Goal: Information Seeking & Learning: Find specific fact

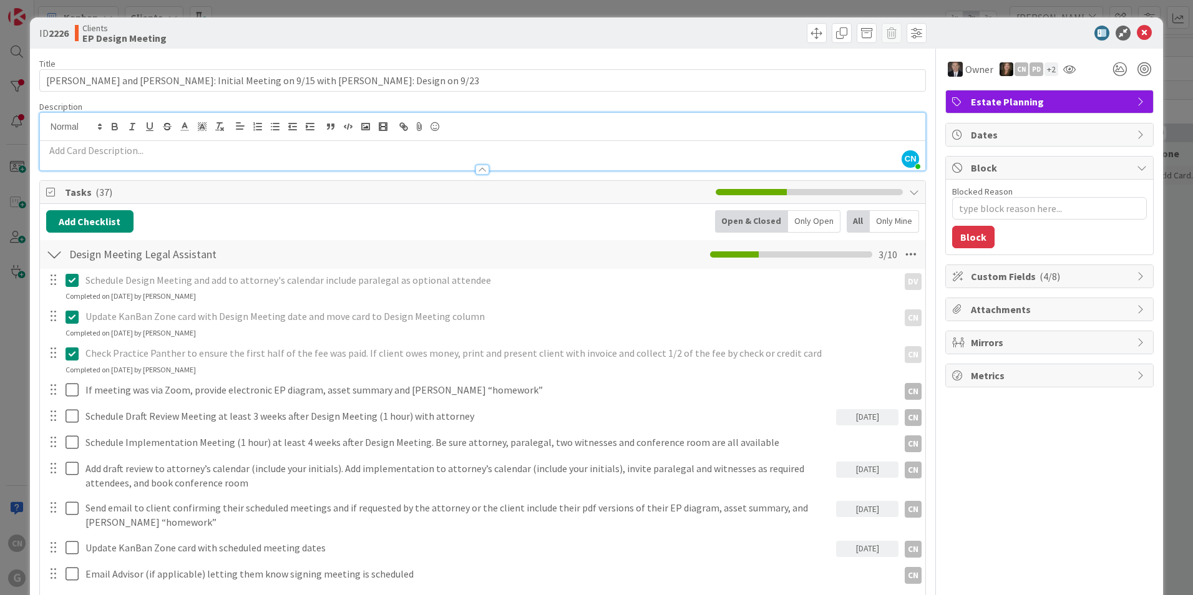
type textarea "x"
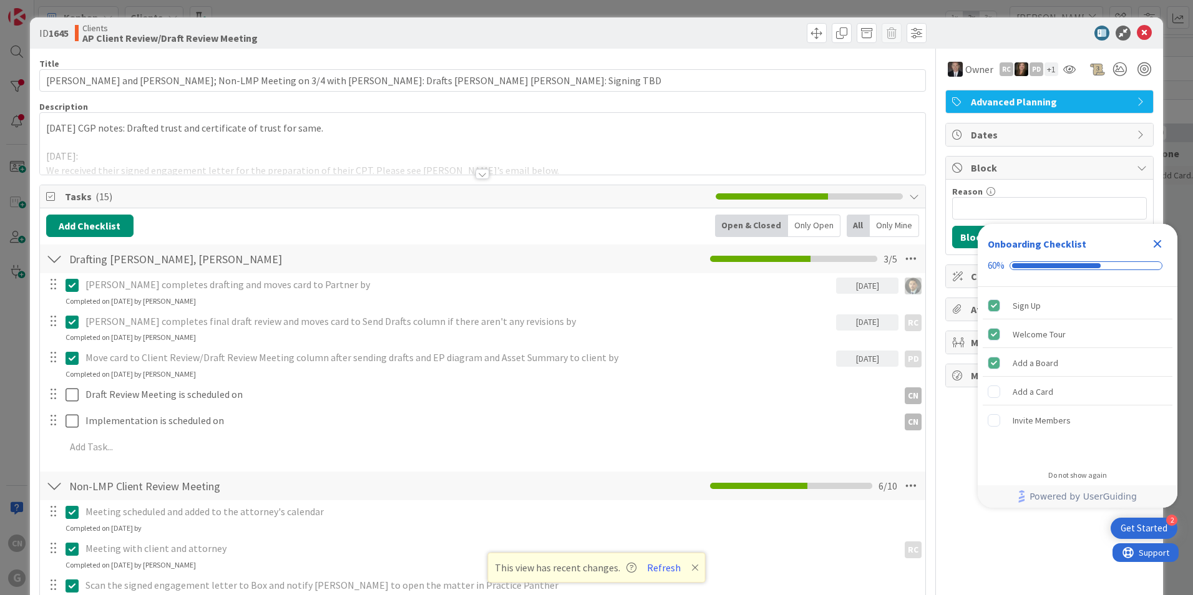
click at [129, 144] on div at bounding box center [482, 159] width 885 height 32
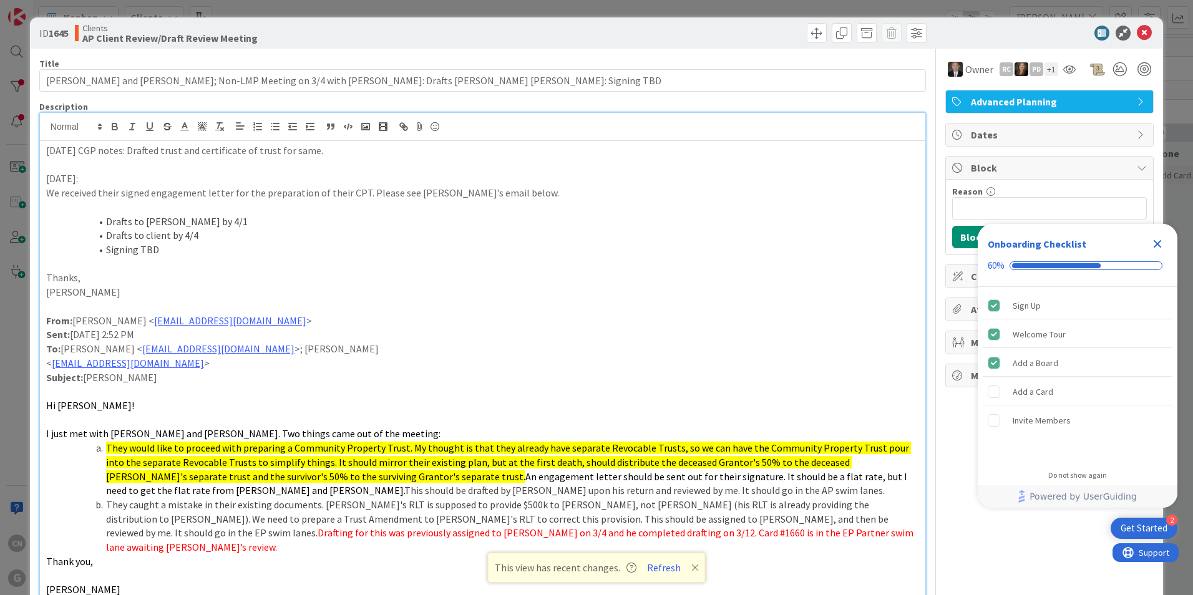
click at [46, 148] on p "4/16/25 CGP notes: Drafted trust and certificate of trust for same." at bounding box center [482, 150] width 873 height 14
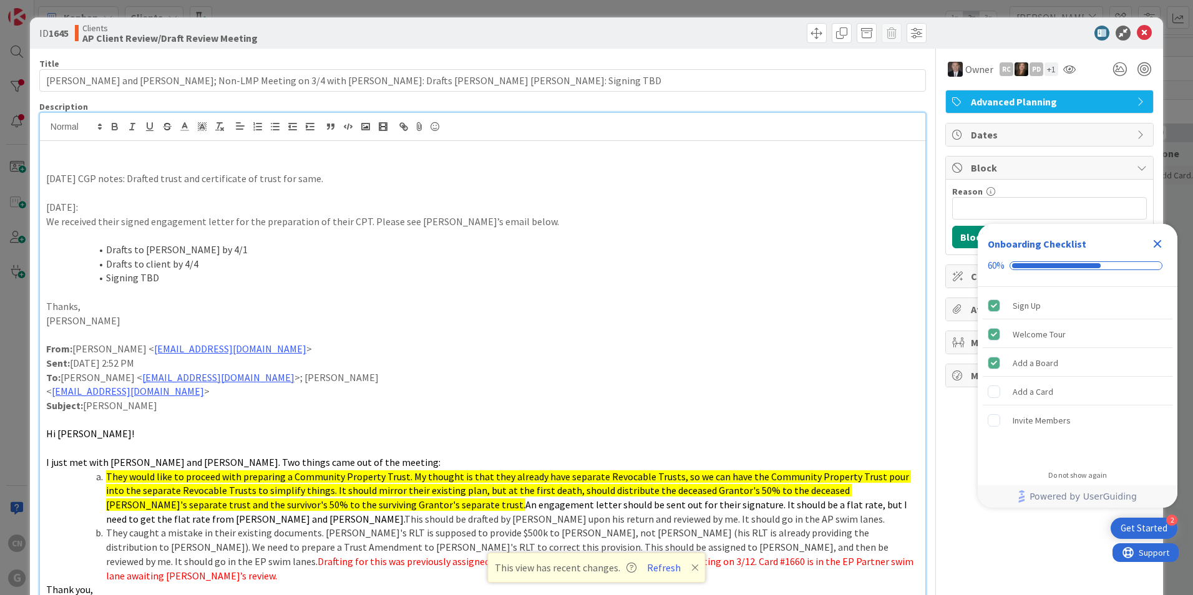
click at [118, 158] on p at bounding box center [482, 165] width 873 height 14
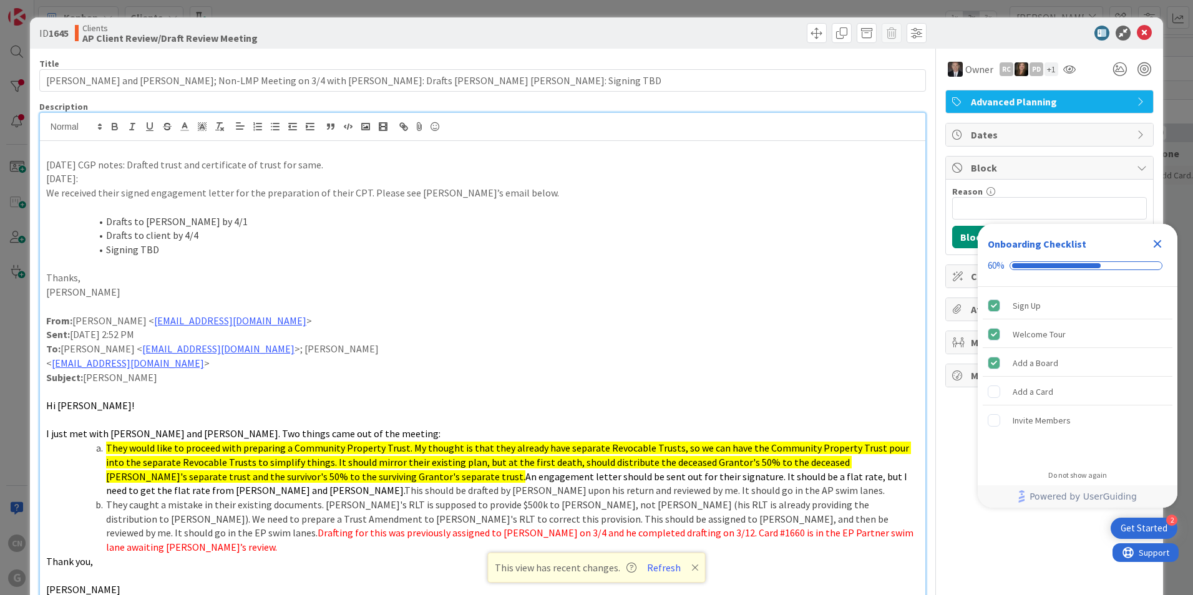
click at [336, 163] on p "4/16/25 CGP notes: Drafted trust and certificate of trust for same." at bounding box center [482, 165] width 873 height 14
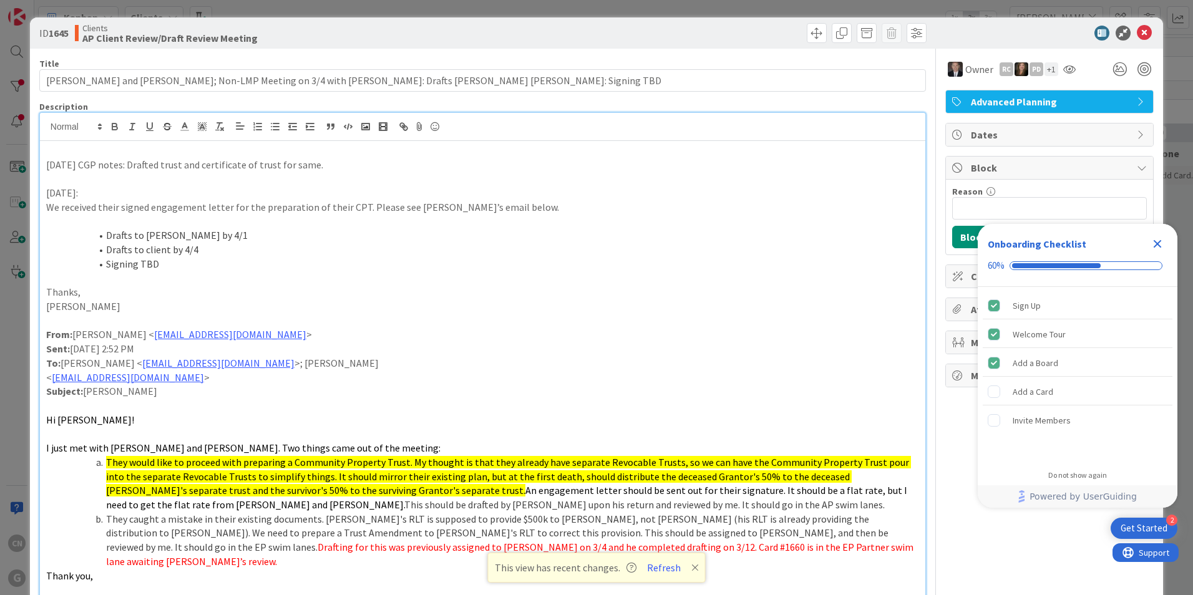
click at [52, 158] on p "4/16/25 CGP notes: Drafted trust and certificate of trust for same." at bounding box center [482, 165] width 873 height 14
click at [46, 162] on p "4/16/25 CGP notes: Drafted trust and certificate of trust for same." at bounding box center [482, 165] width 873 height 14
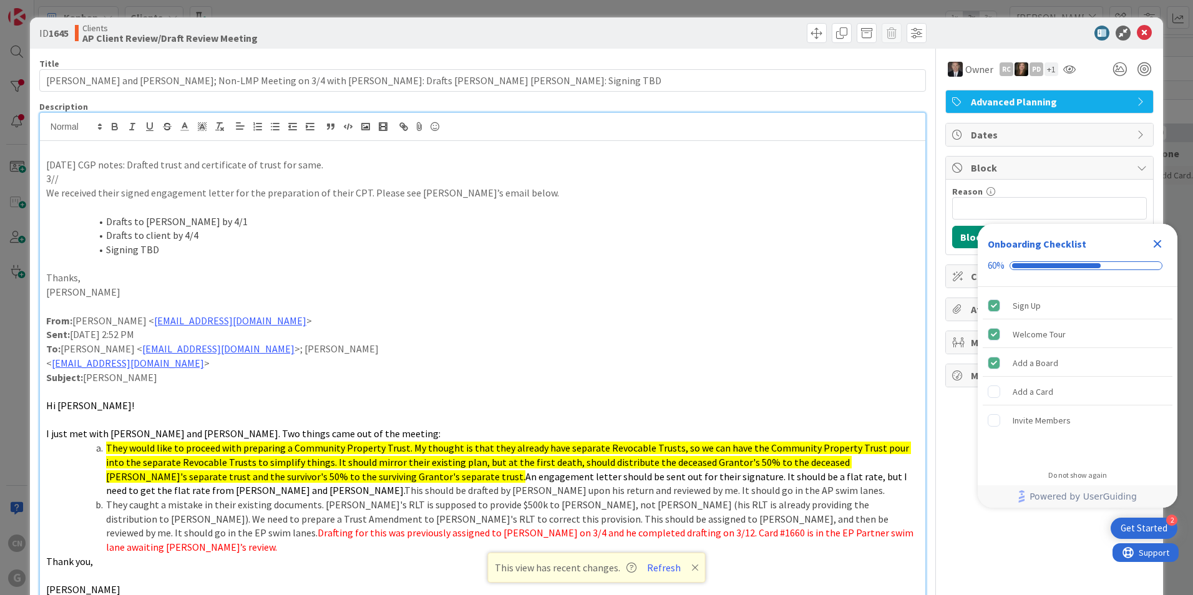
click at [64, 177] on p "3//" at bounding box center [482, 179] width 873 height 14
drag, startPoint x: 64, startPoint y: 177, endPoint x: 31, endPoint y: 178, distance: 32.4
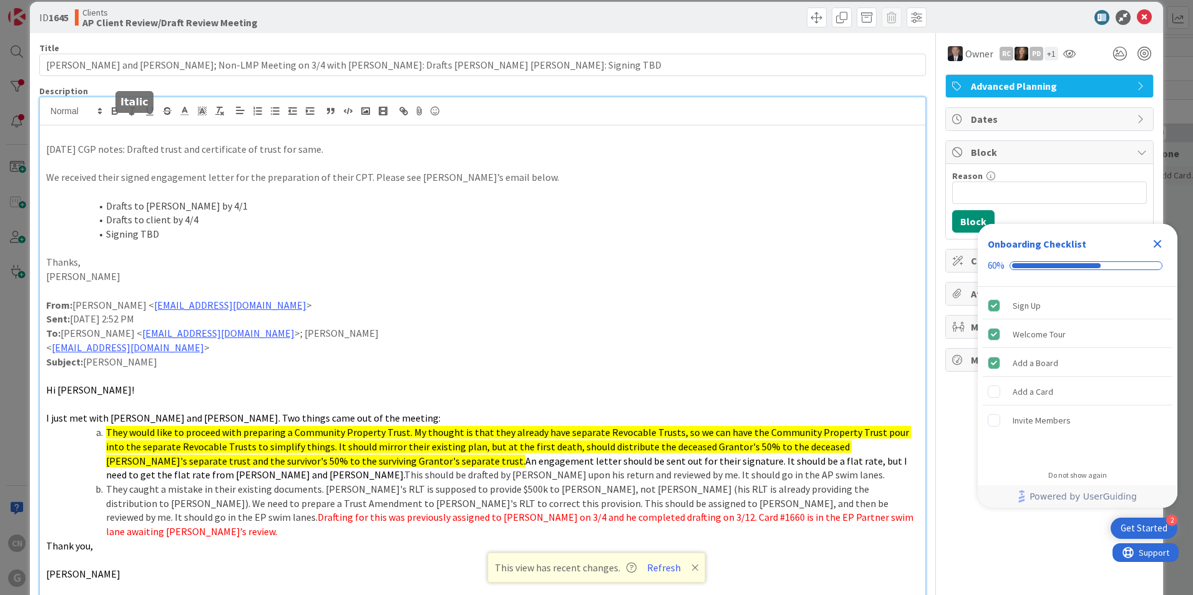
scroll to position [16, 0]
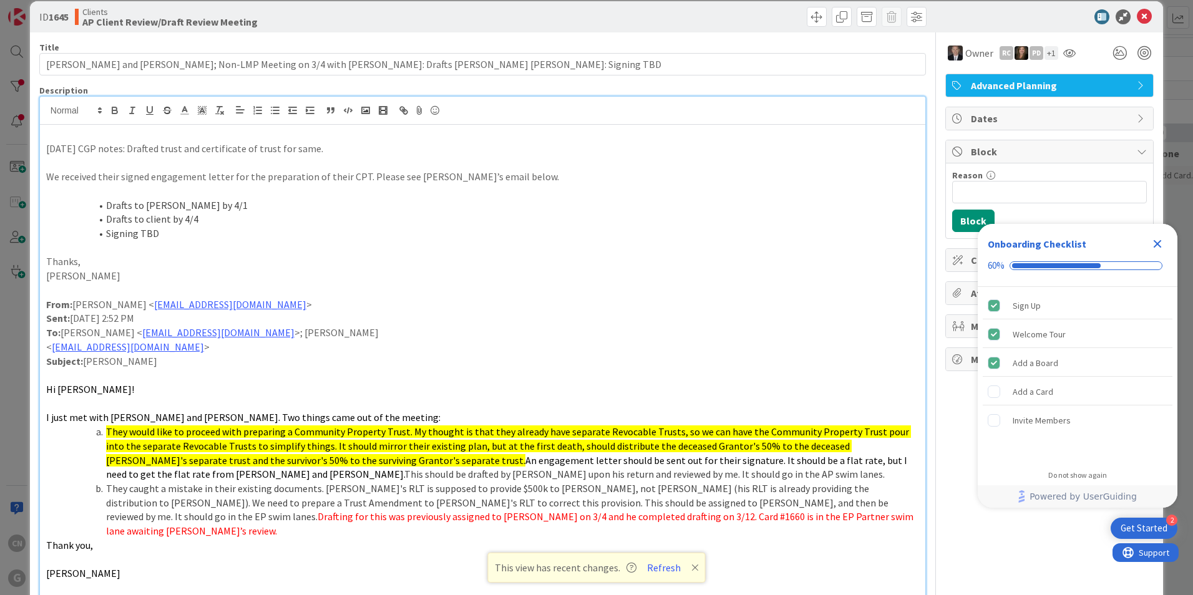
click at [46, 138] on p at bounding box center [482, 134] width 873 height 14
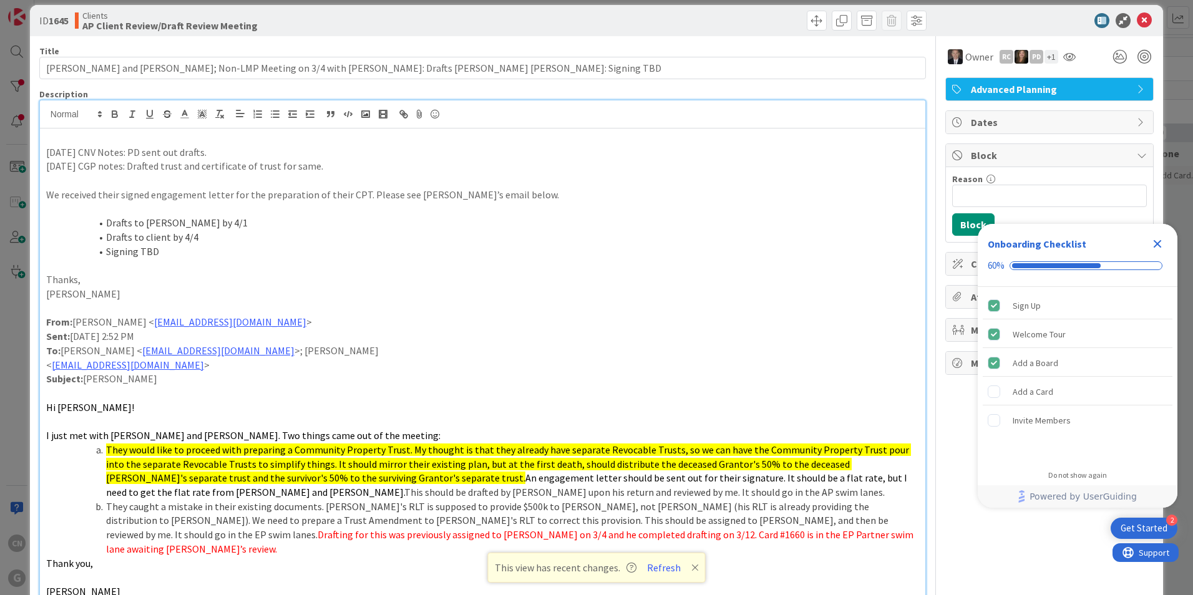
scroll to position [0, 0]
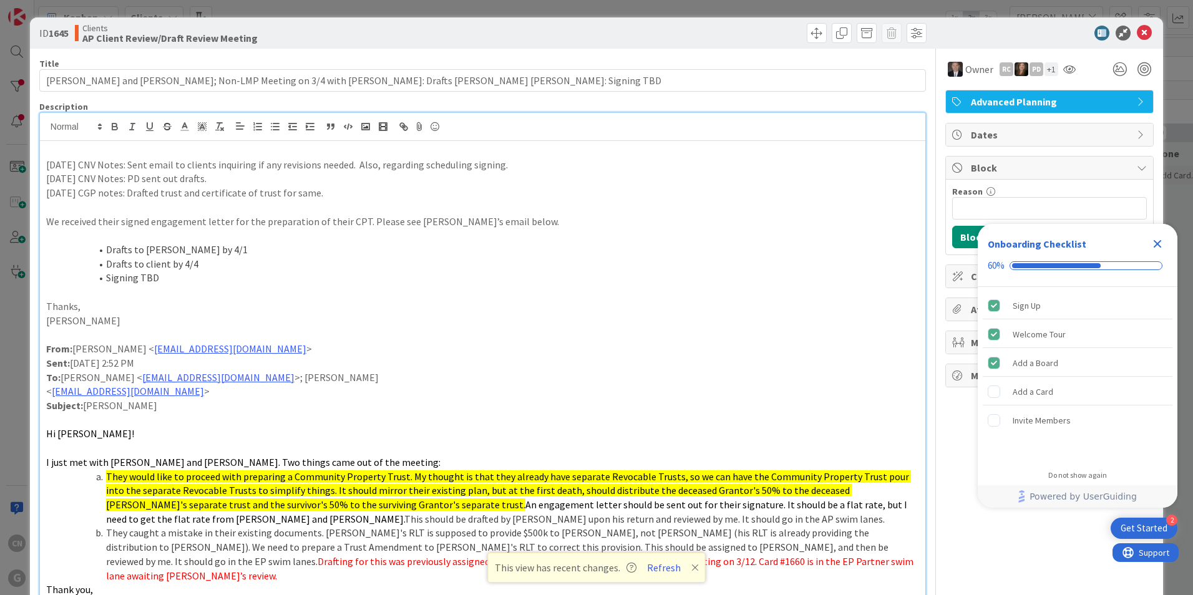
click at [84, 152] on p at bounding box center [482, 150] width 873 height 14
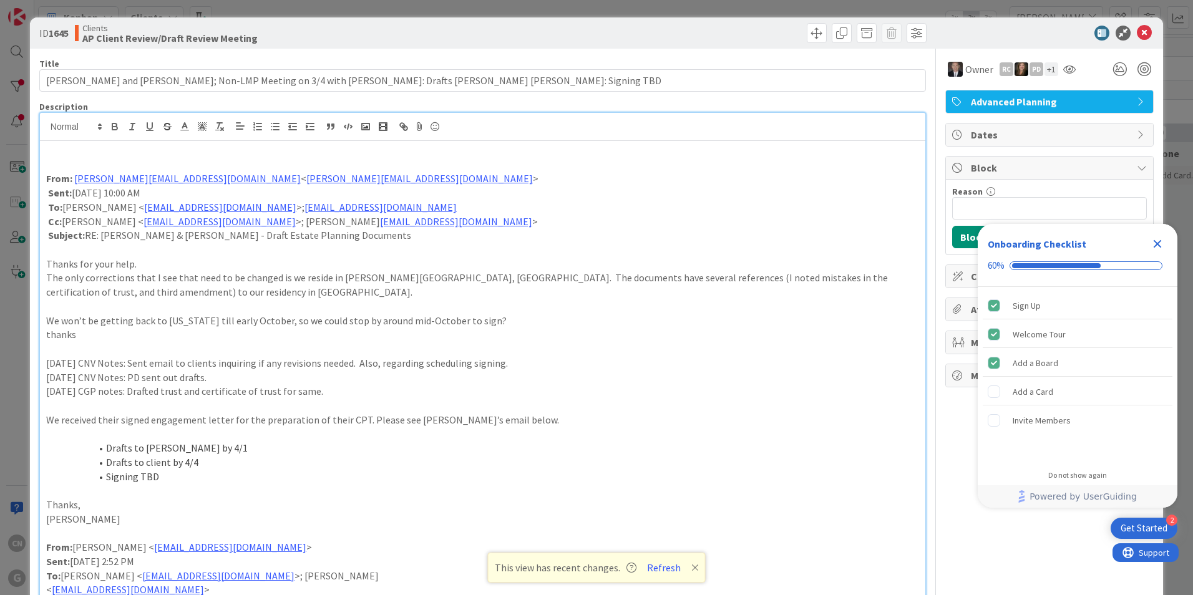
click at [60, 158] on p at bounding box center [482, 165] width 873 height 14
click at [70, 157] on div "From: reckmeyer@comcast.net < reckmeyer@comcast.net > Sent: Friday, August 1, 2…" at bounding box center [482, 559] width 885 height 837
click at [54, 156] on p at bounding box center [482, 150] width 873 height 14
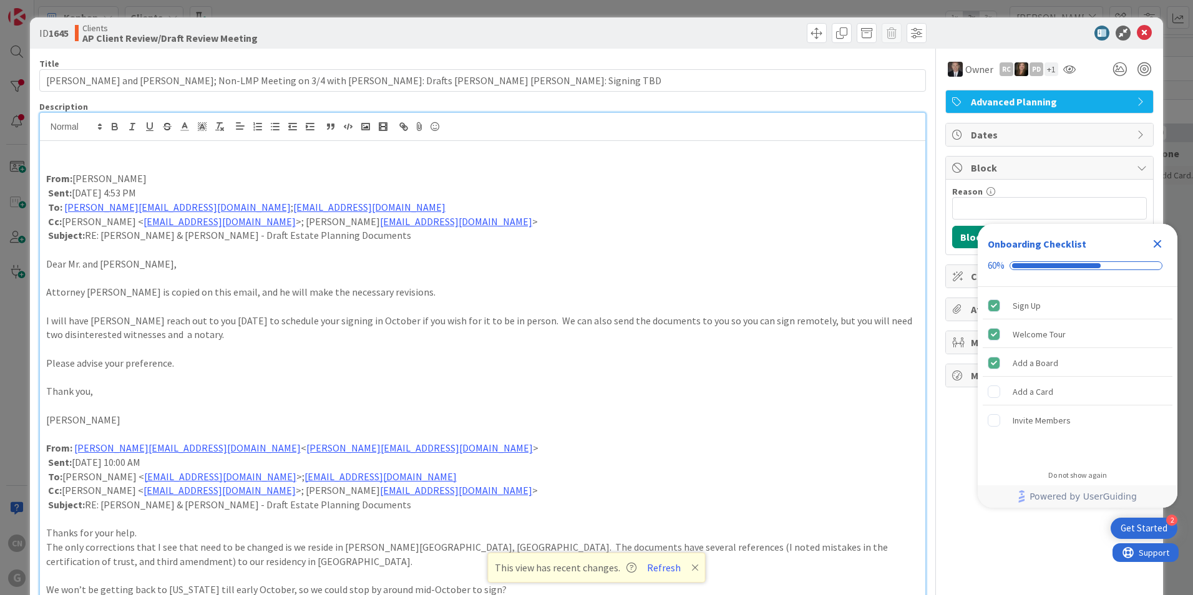
click at [55, 160] on p at bounding box center [482, 165] width 873 height 14
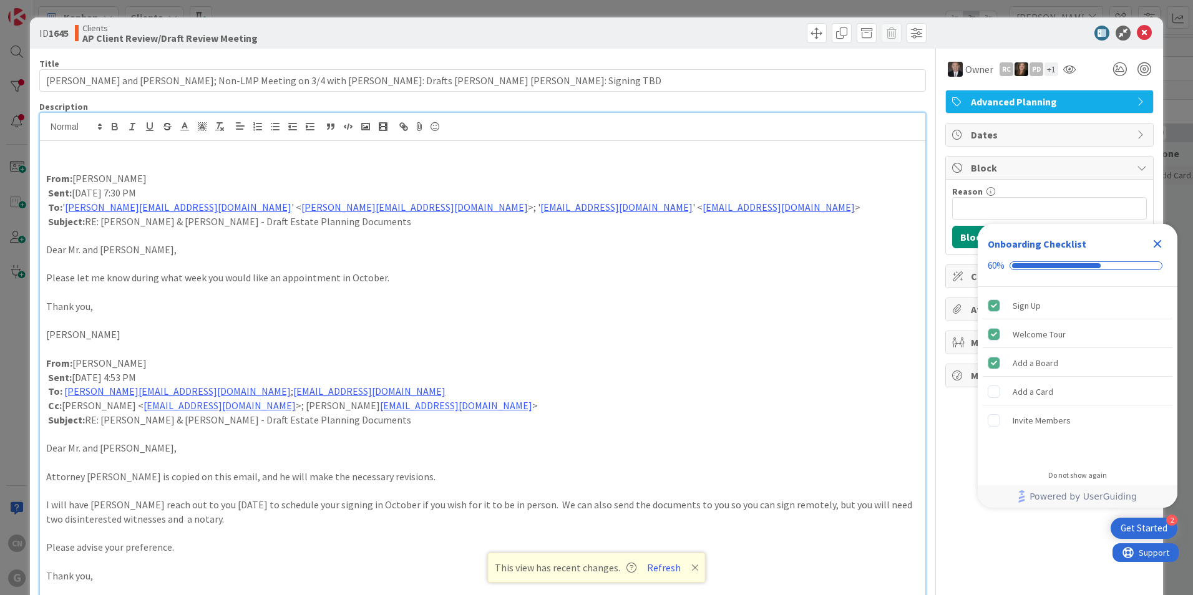
click at [53, 163] on p at bounding box center [482, 165] width 873 height 14
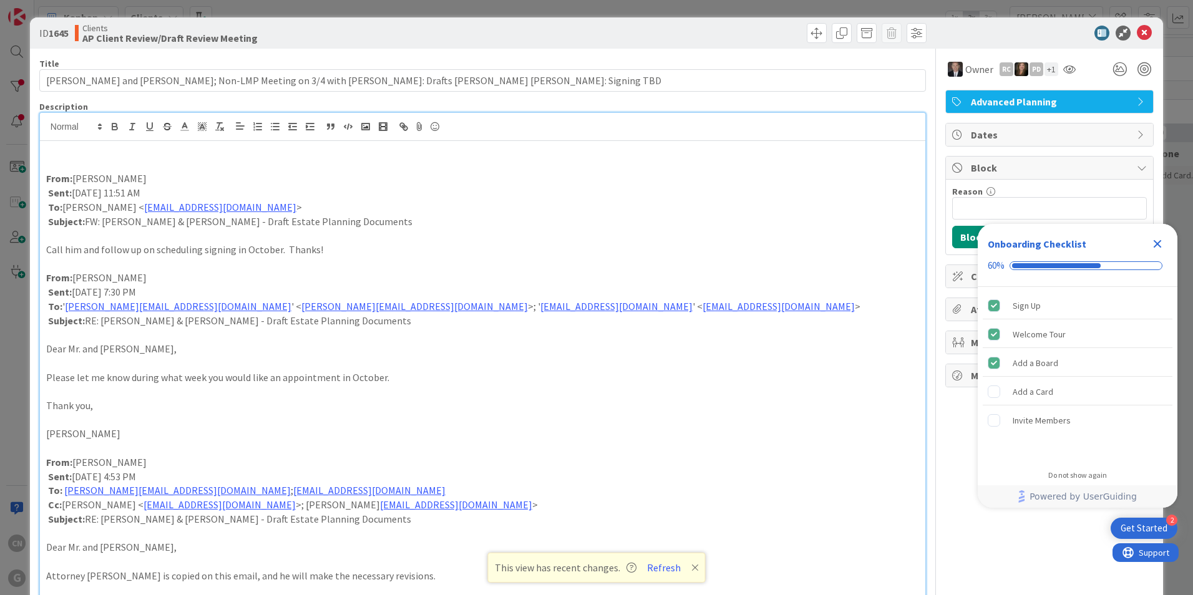
drag, startPoint x: 247, startPoint y: 192, endPoint x: 74, endPoint y: 190, distance: 172.8
click at [74, 190] on p "Sent: Tuesday, September 2, 2025 11:51 AM" at bounding box center [482, 193] width 873 height 14
click at [110, 127] on icon "button" at bounding box center [114, 126] width 11 height 11
drag, startPoint x: 217, startPoint y: 292, endPoint x: 74, endPoint y: 290, distance: 142.9
click at [74, 290] on p "Sent: Tuesday, August 19, 2025 7:30 PM" at bounding box center [482, 292] width 873 height 14
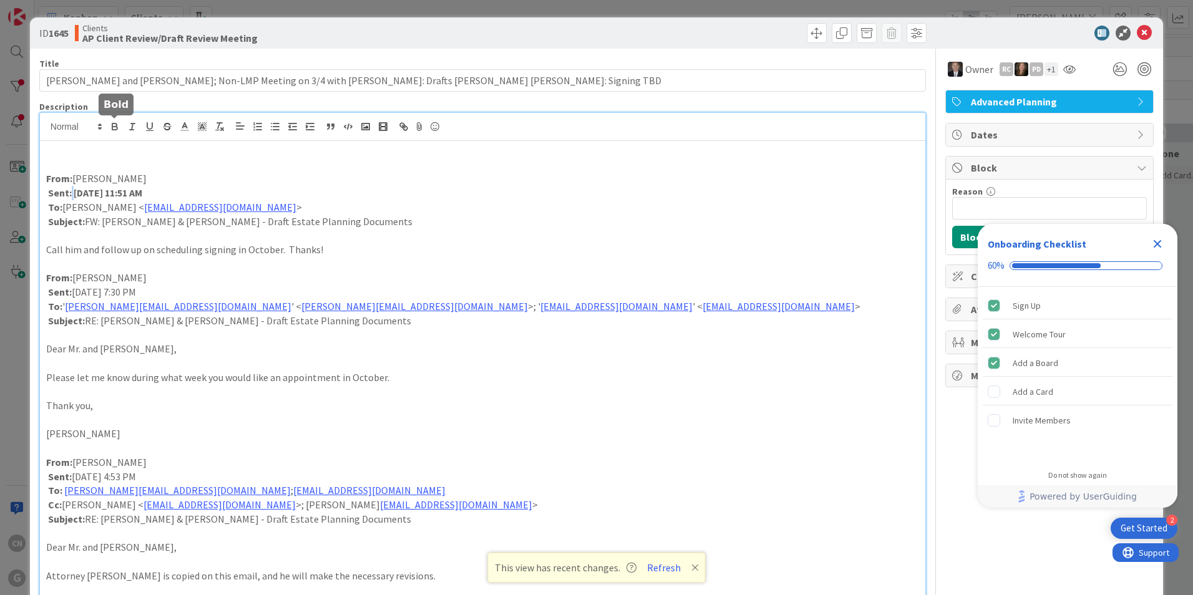
click at [114, 127] on icon "button" at bounding box center [114, 128] width 5 height 3
click at [328, 380] on p "Please let me know during what week you would like an appointment in October." at bounding box center [482, 378] width 873 height 14
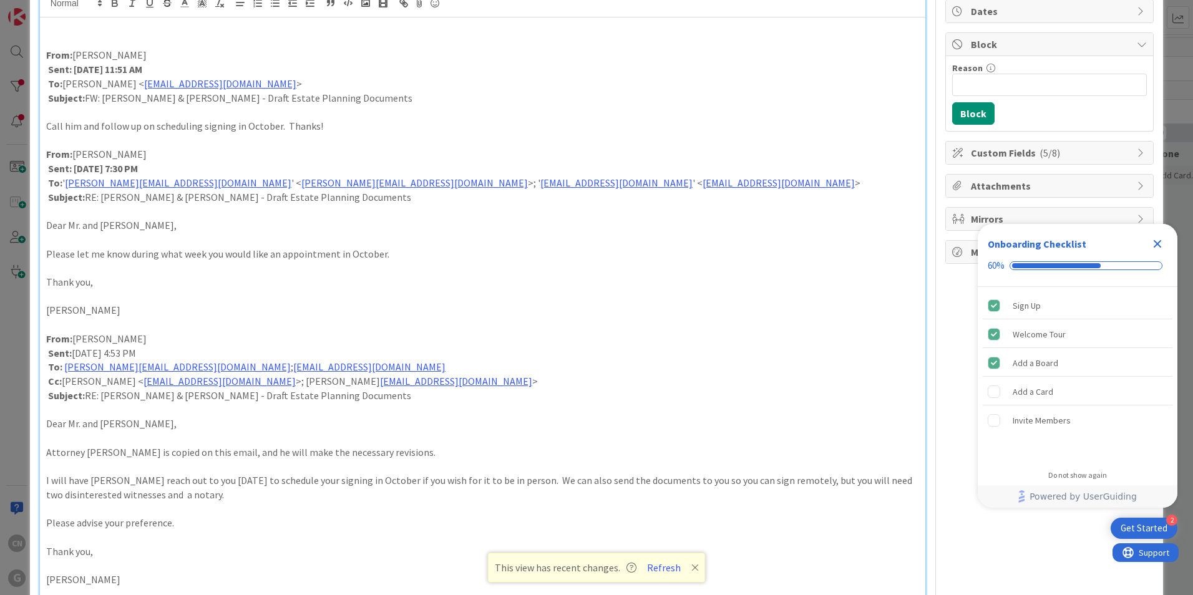
scroll to position [124, 0]
drag, startPoint x: 204, startPoint y: 360, endPoint x: 75, endPoint y: 356, distance: 129.2
click at [75, 356] on p "Sent: Friday, August 1, 2025 4:53 PM" at bounding box center [482, 353] width 873 height 14
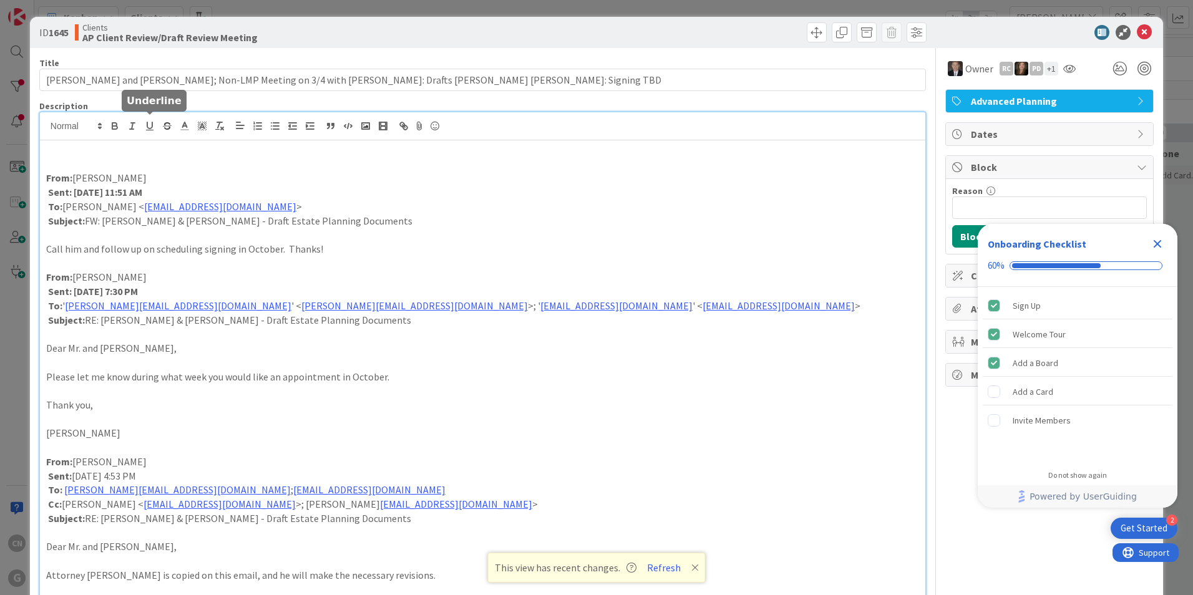
scroll to position [0, 0]
click at [116, 130] on icon "button" at bounding box center [114, 128] width 5 height 3
click at [338, 437] on p "Cindy" at bounding box center [482, 434] width 873 height 14
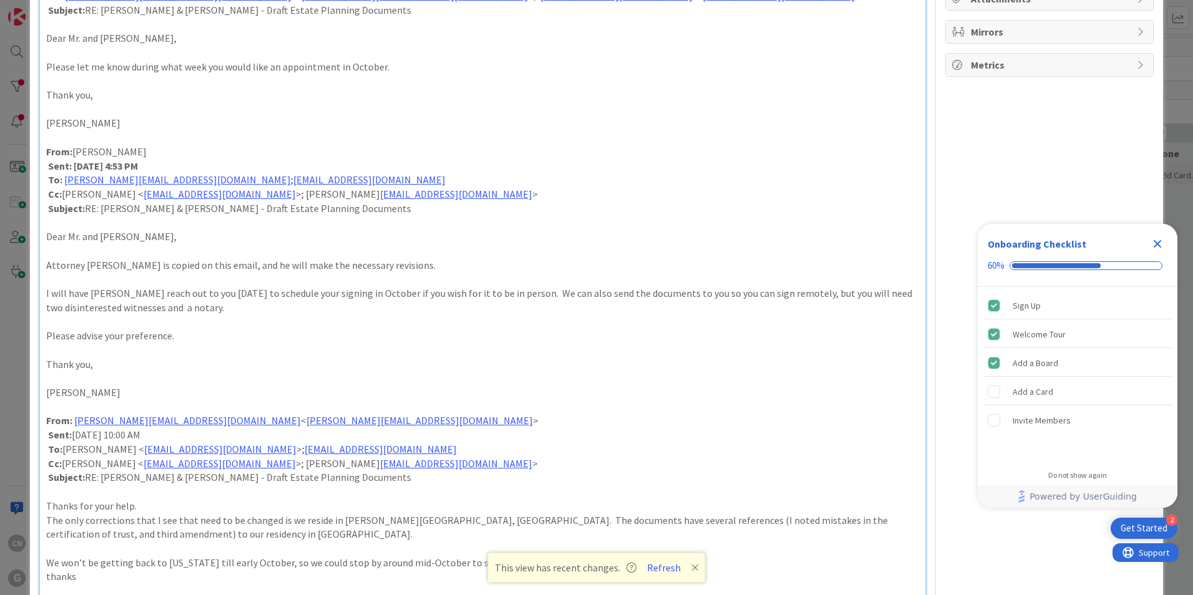
scroll to position [311, 0]
drag, startPoint x: 217, startPoint y: 435, endPoint x: 75, endPoint y: 435, distance: 141.6
click at [75, 435] on p "Sent: Friday, August 1, 2025 10:00 AM" at bounding box center [482, 434] width 873 height 14
drag, startPoint x: 72, startPoint y: 435, endPoint x: 234, endPoint y: 432, distance: 161.6
click at [234, 432] on p "Sent: Friday, August 1, 2025 10:00 AM" at bounding box center [482, 434] width 873 height 14
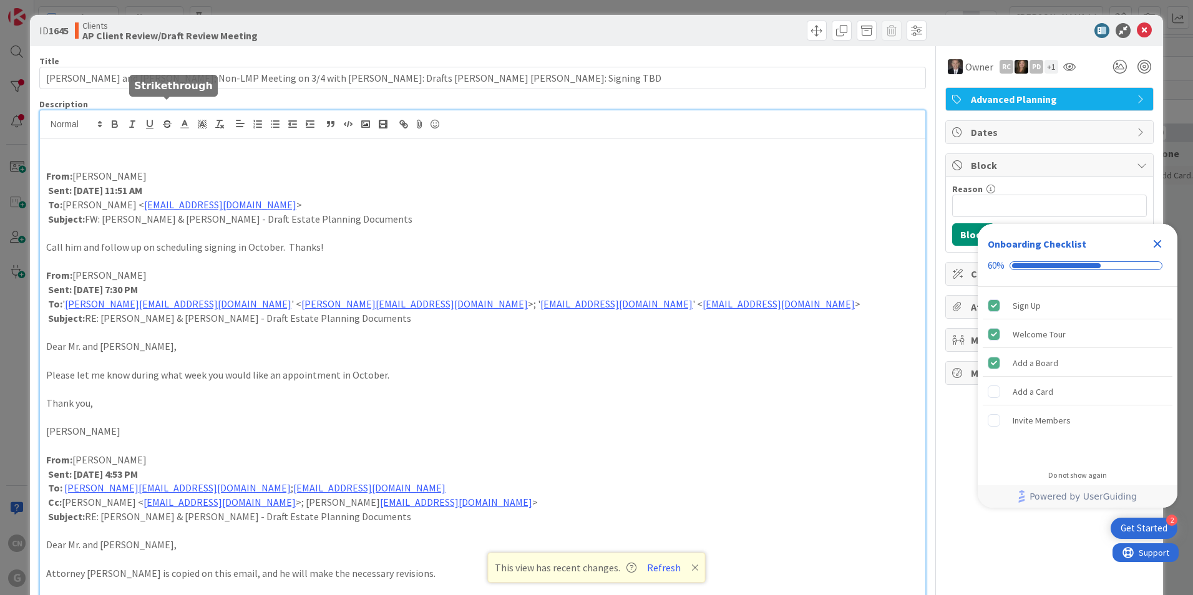
scroll to position [0, 0]
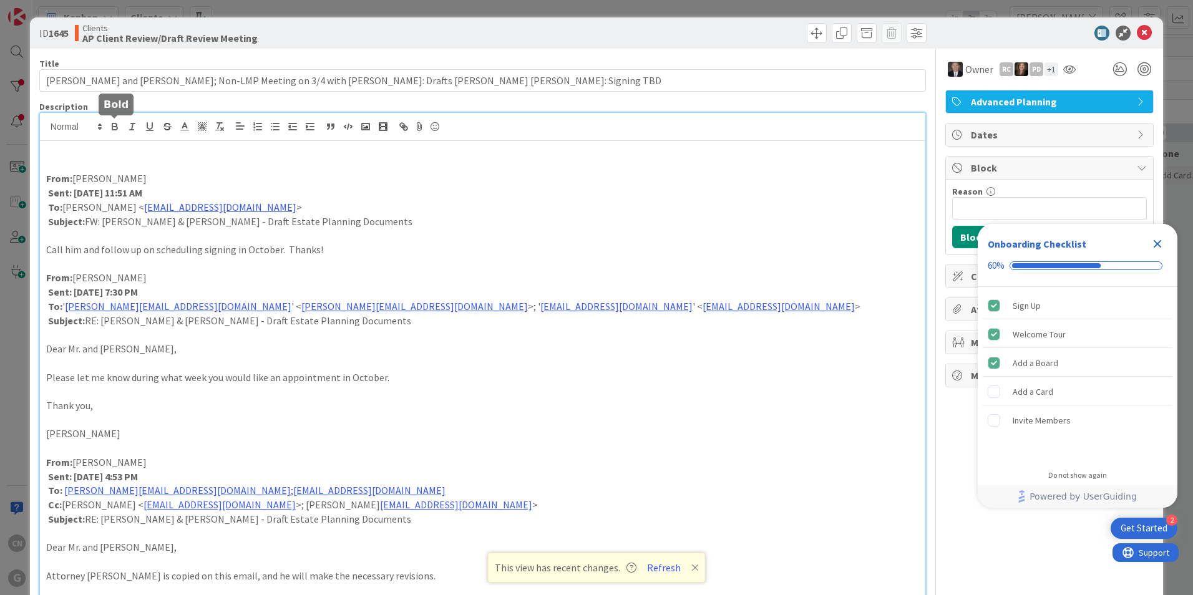
drag, startPoint x: 115, startPoint y: 127, endPoint x: 115, endPoint y: 137, distance: 10.6
click at [115, 127] on icon "button" at bounding box center [114, 128] width 5 height 3
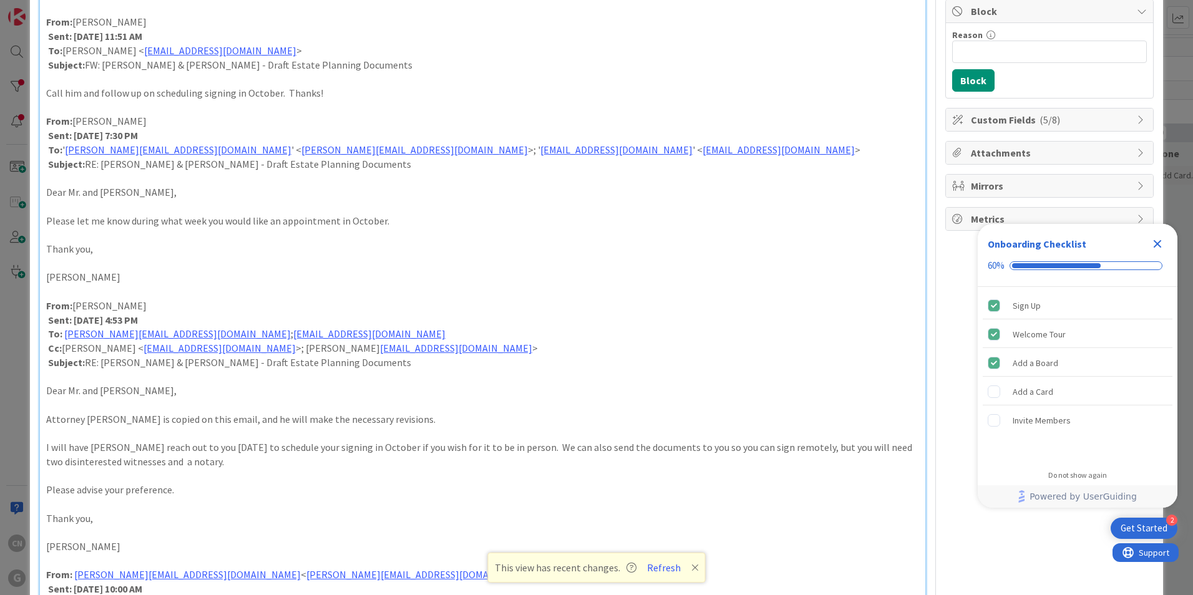
click at [213, 268] on p at bounding box center [482, 263] width 873 height 14
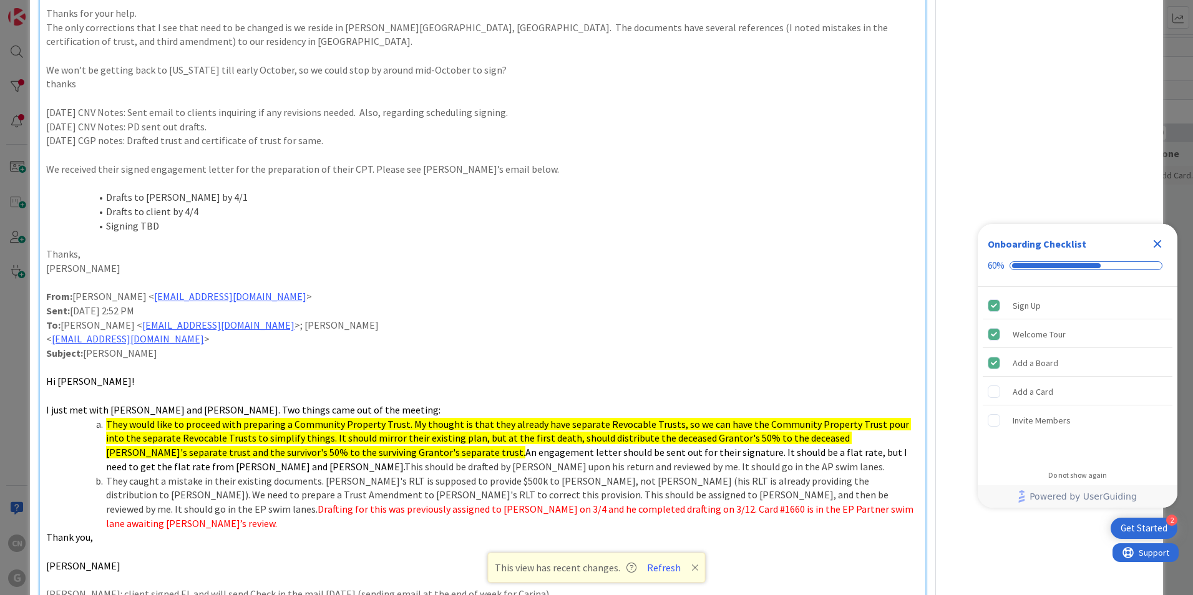
scroll to position [843, 0]
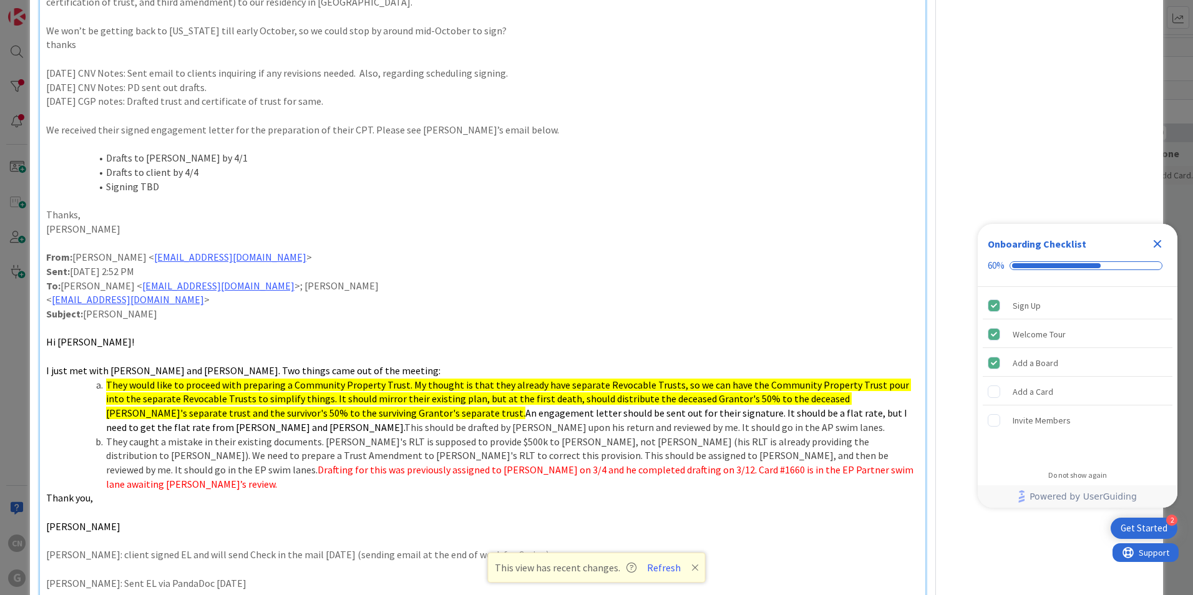
click at [70, 240] on p at bounding box center [482, 243] width 873 height 14
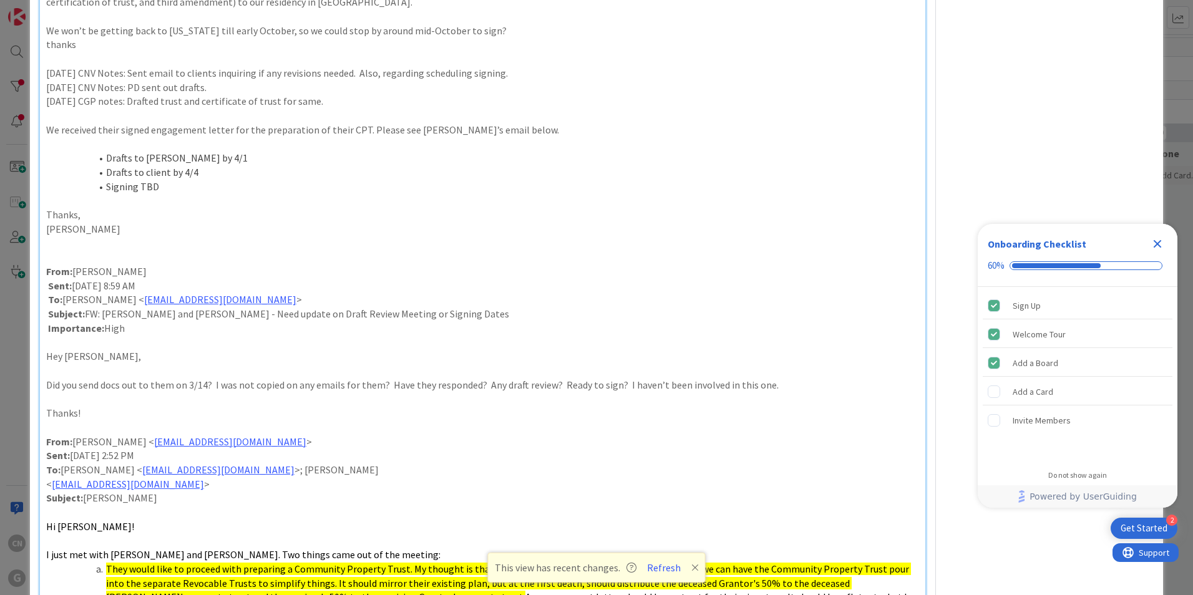
click at [63, 247] on p at bounding box center [482, 243] width 873 height 14
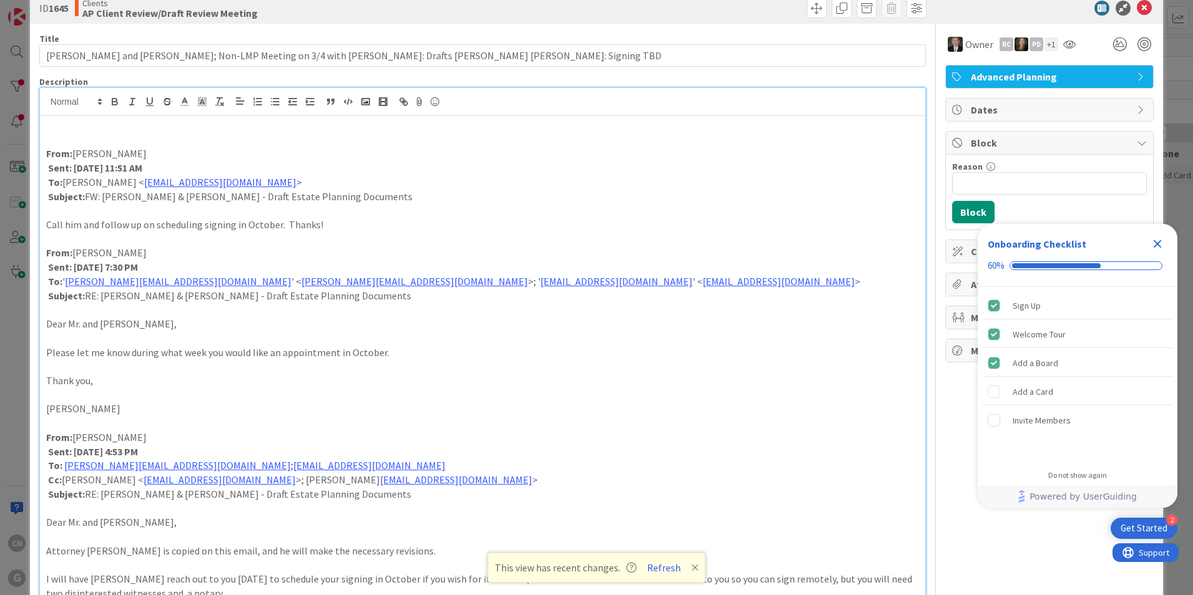
scroll to position [0, 0]
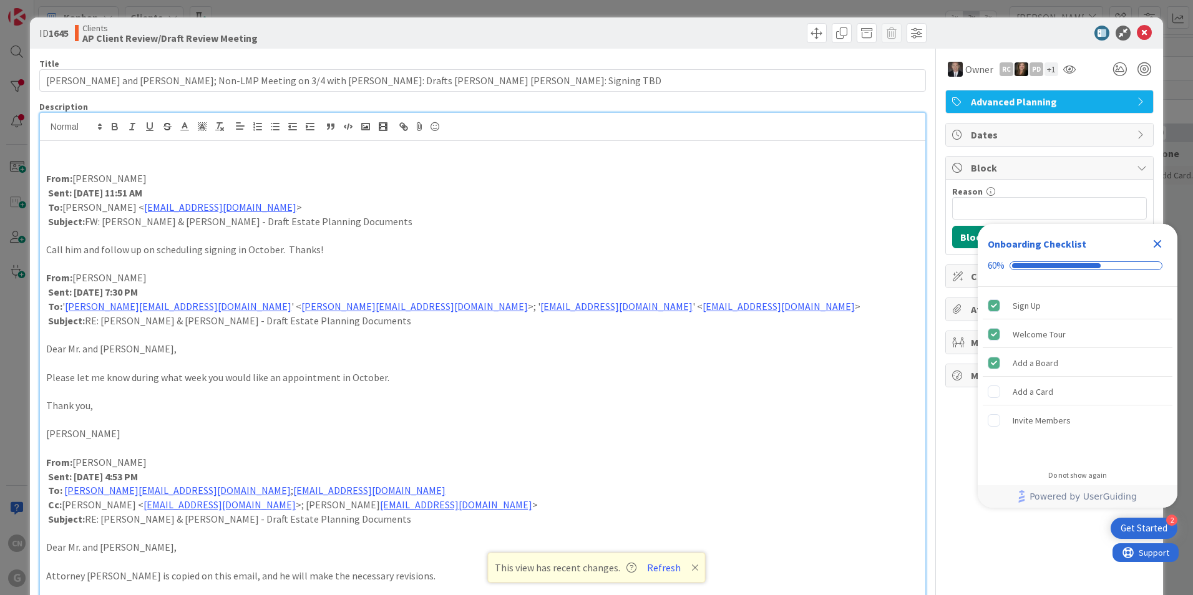
click at [1157, 244] on icon "Close Checklist" at bounding box center [1158, 244] width 8 height 8
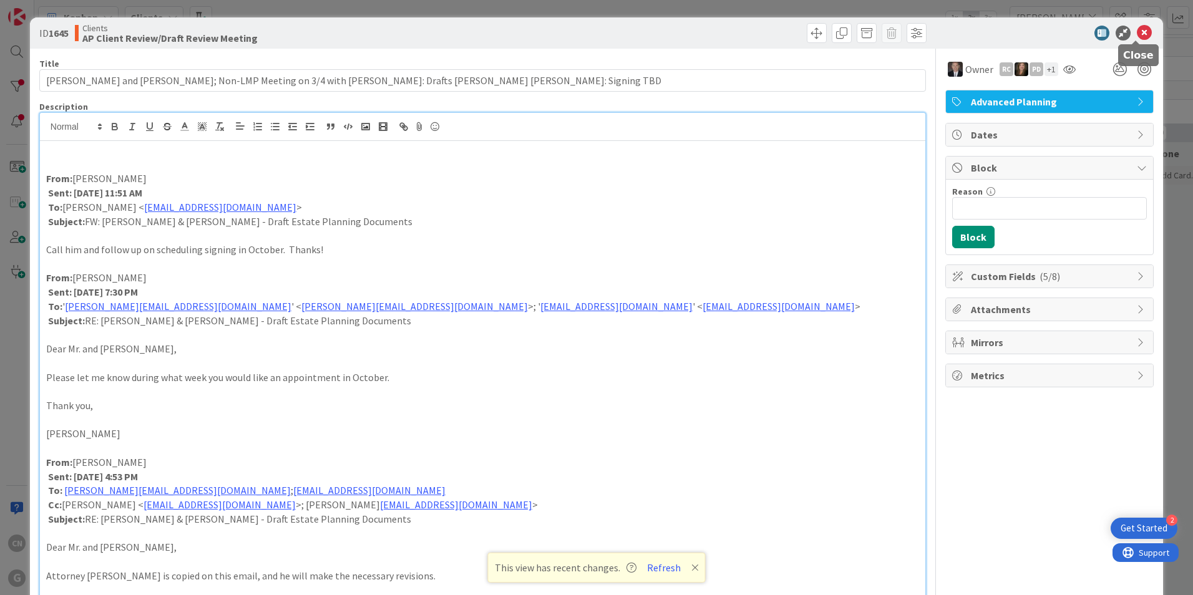
click at [1139, 36] on icon at bounding box center [1144, 33] width 15 height 15
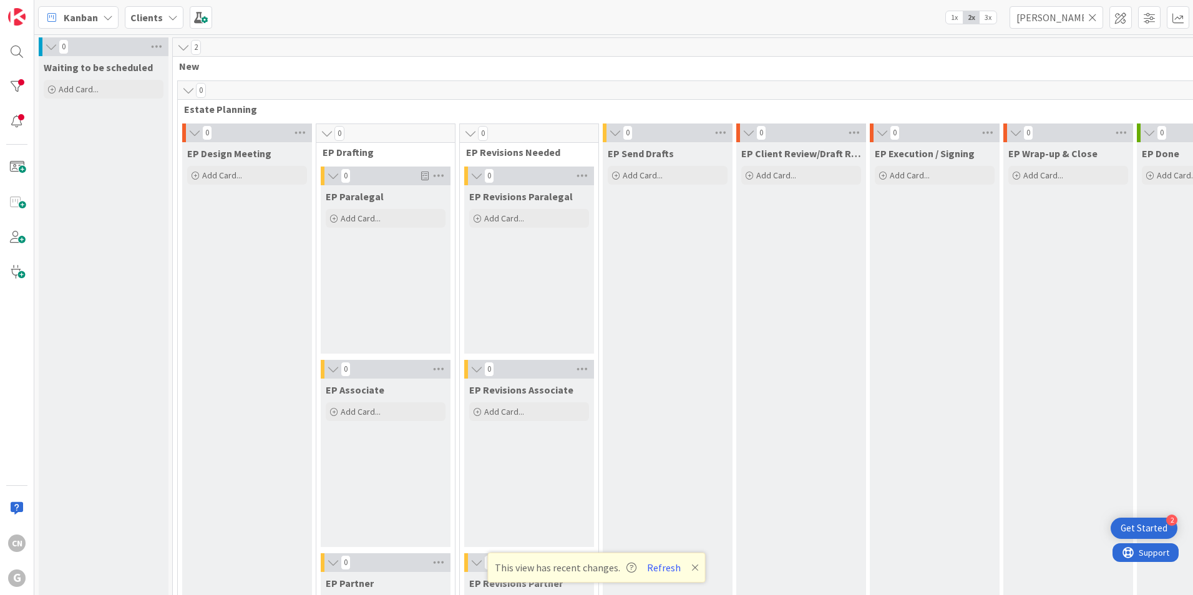
drag, startPoint x: 1094, startPoint y: 18, endPoint x: 629, endPoint y: 25, distance: 464.8
click at [1093, 18] on icon at bounding box center [1092, 17] width 9 height 11
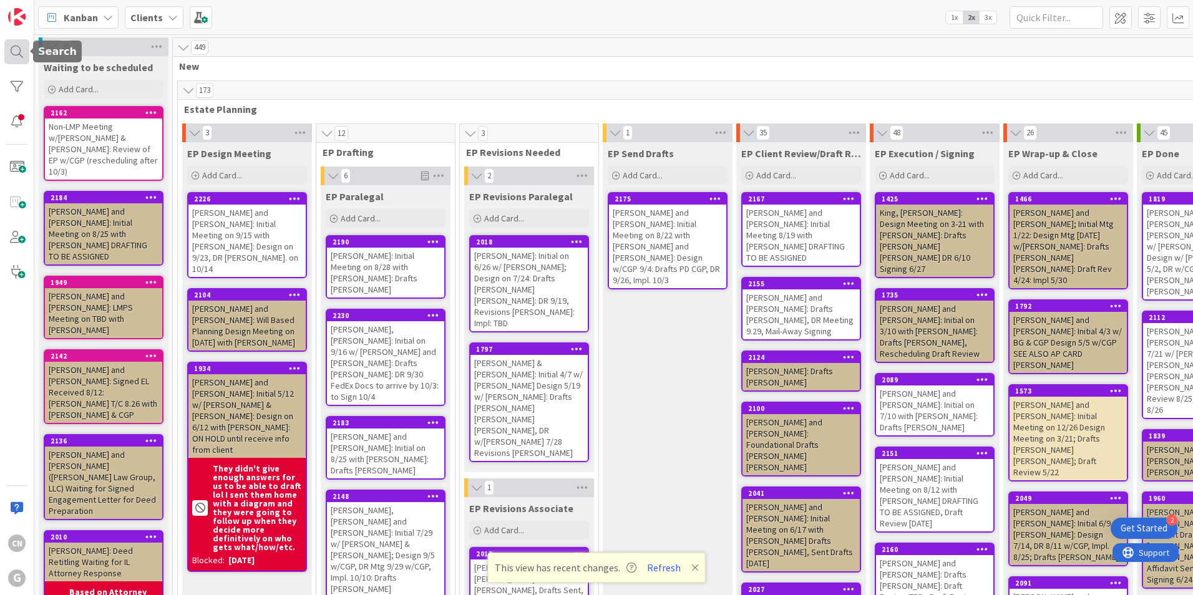
click at [14, 54] on div at bounding box center [16, 51] width 25 height 25
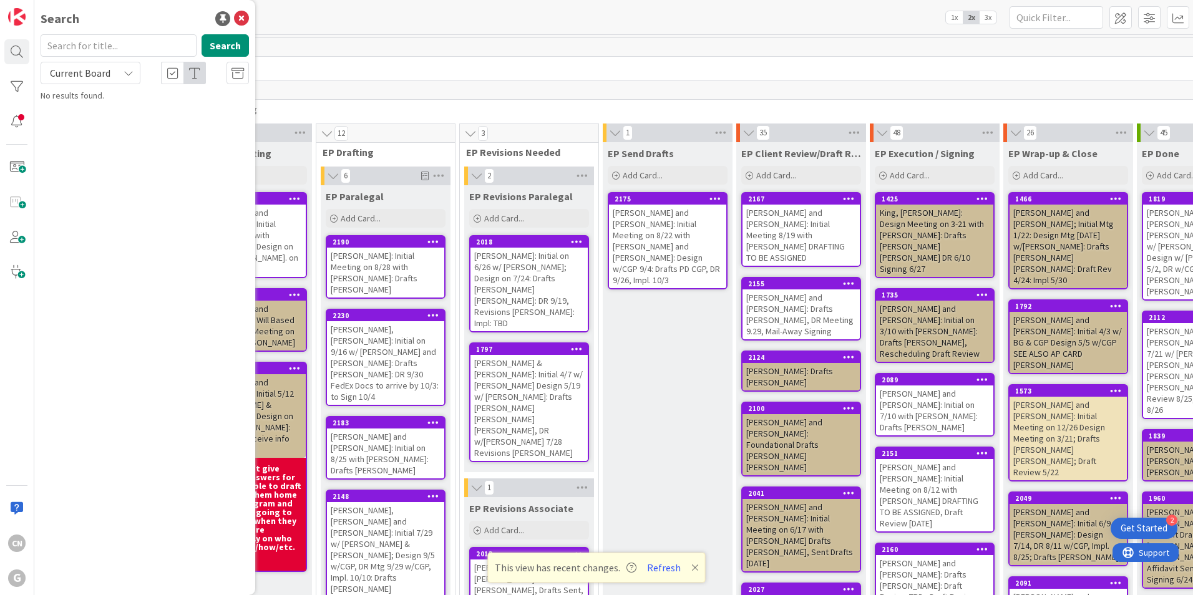
click at [104, 46] on input "text" at bounding box center [119, 45] width 156 height 22
type input "[PERSON_NAME]"
drag, startPoint x: 220, startPoint y: 46, endPoint x: 215, endPoint y: 57, distance: 12.6
click at [220, 44] on button "Search" at bounding box center [225, 45] width 47 height 22
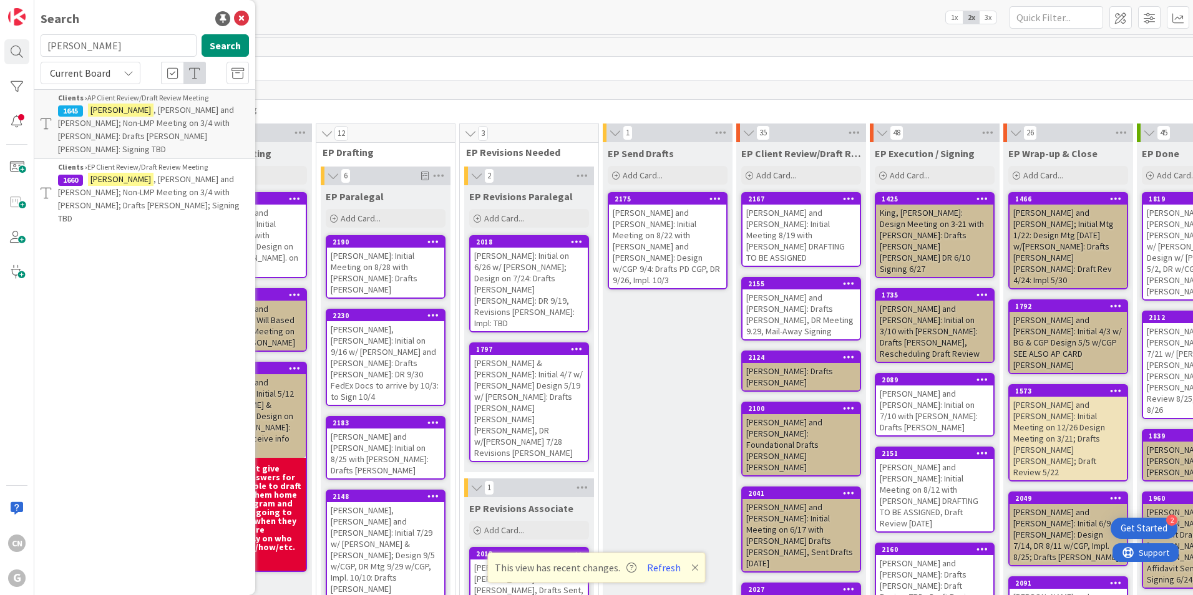
click at [131, 177] on span ", [PERSON_NAME] and [PERSON_NAME]; Non-LMP Meeting on 3/4 with [PERSON_NAME]; D…" at bounding box center [149, 198] width 182 height 51
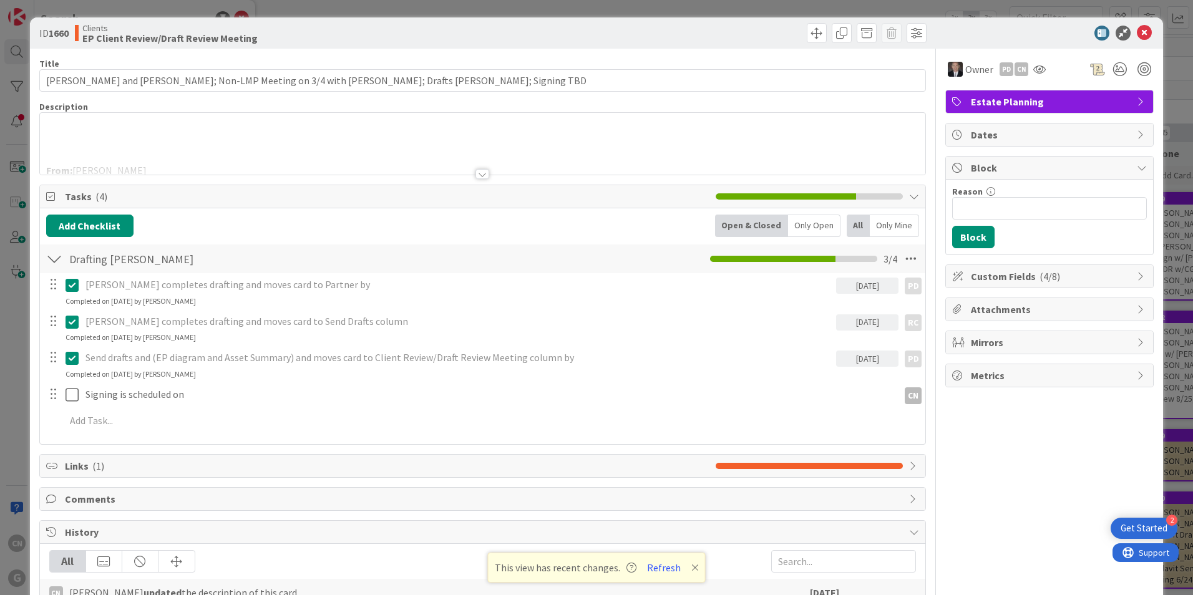
click at [296, 147] on div at bounding box center [482, 159] width 885 height 32
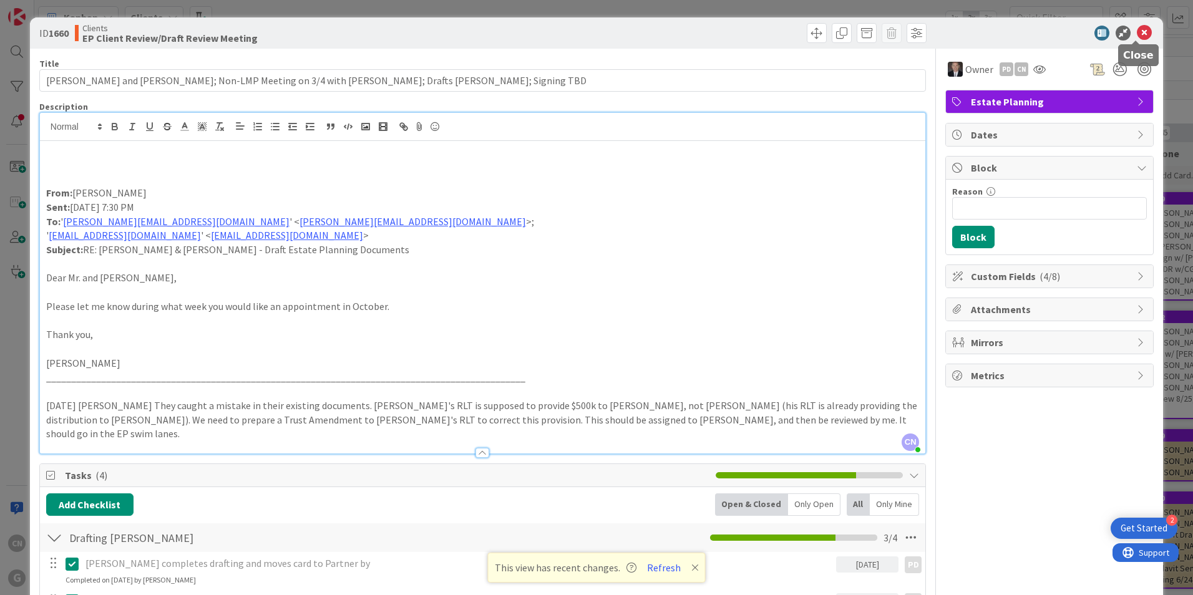
click at [1137, 37] on icon at bounding box center [1144, 33] width 15 height 15
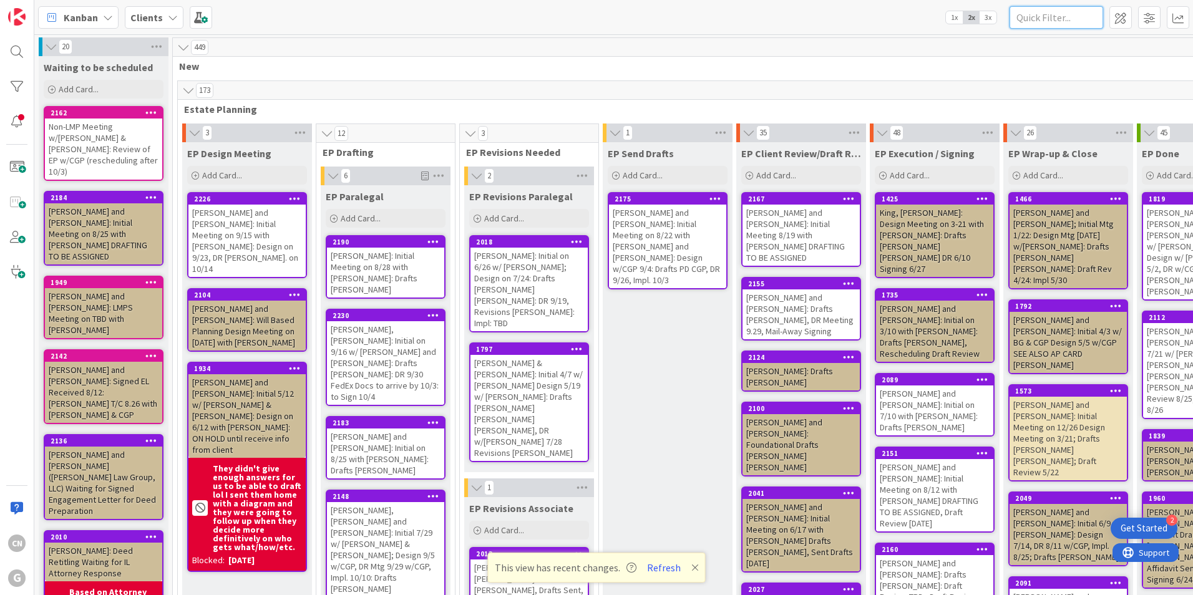
click at [1058, 19] on input "text" at bounding box center [1056, 17] width 94 height 22
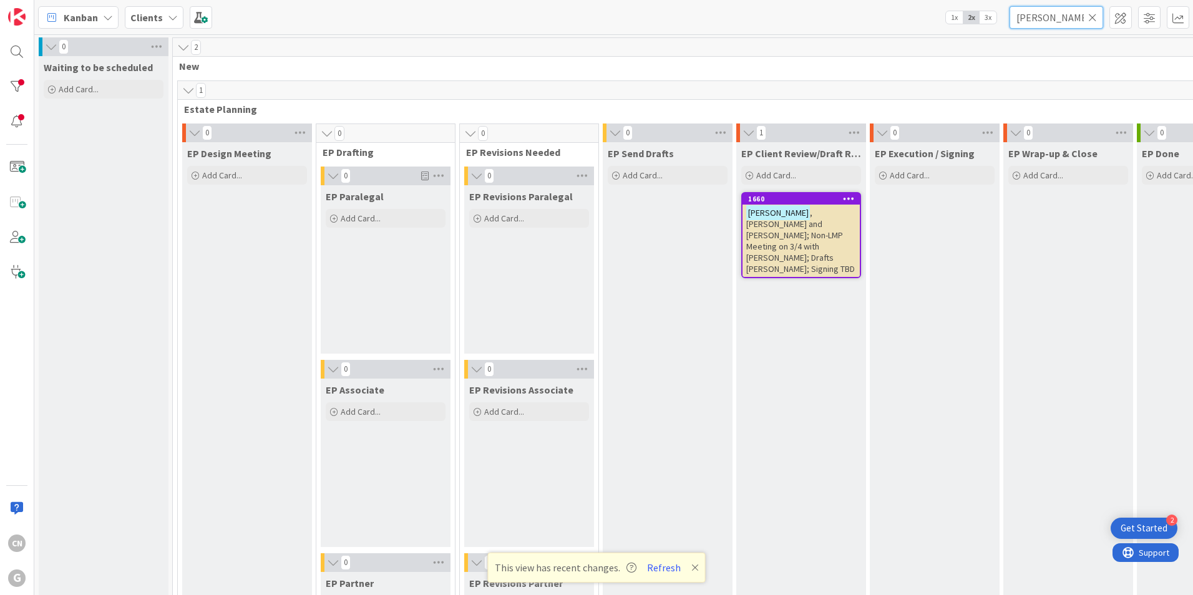
type input "[PERSON_NAME]"
click at [818, 239] on span ", [PERSON_NAME] and [PERSON_NAME]; Non-LMP Meeting on 3/4 with [PERSON_NAME]; D…" at bounding box center [800, 240] width 109 height 67
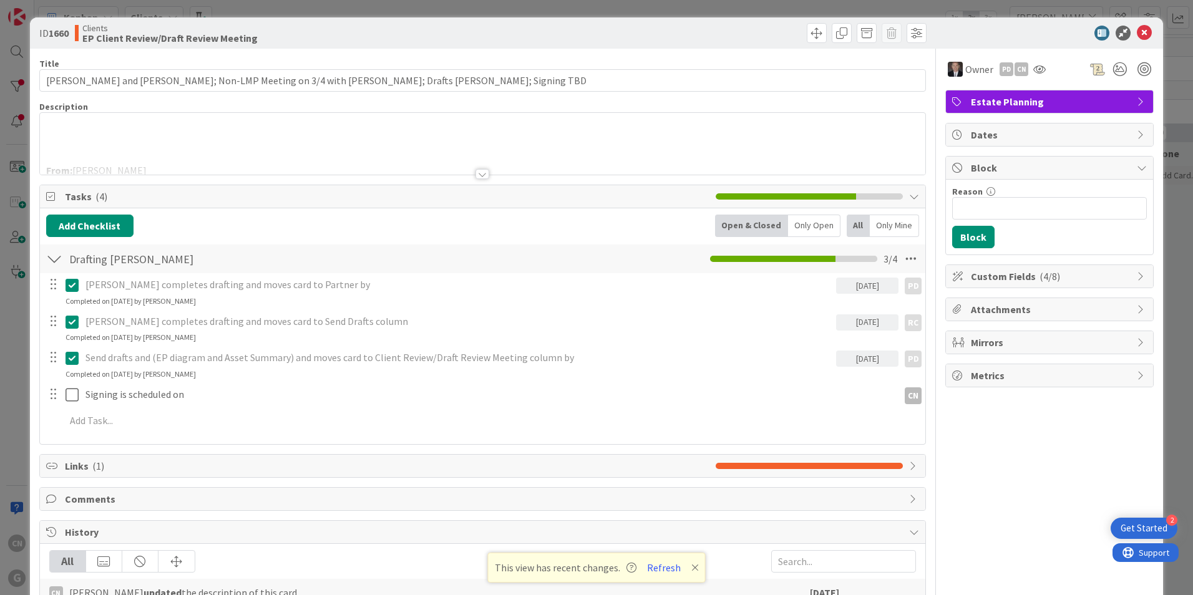
click at [476, 174] on div at bounding box center [482, 174] width 14 height 10
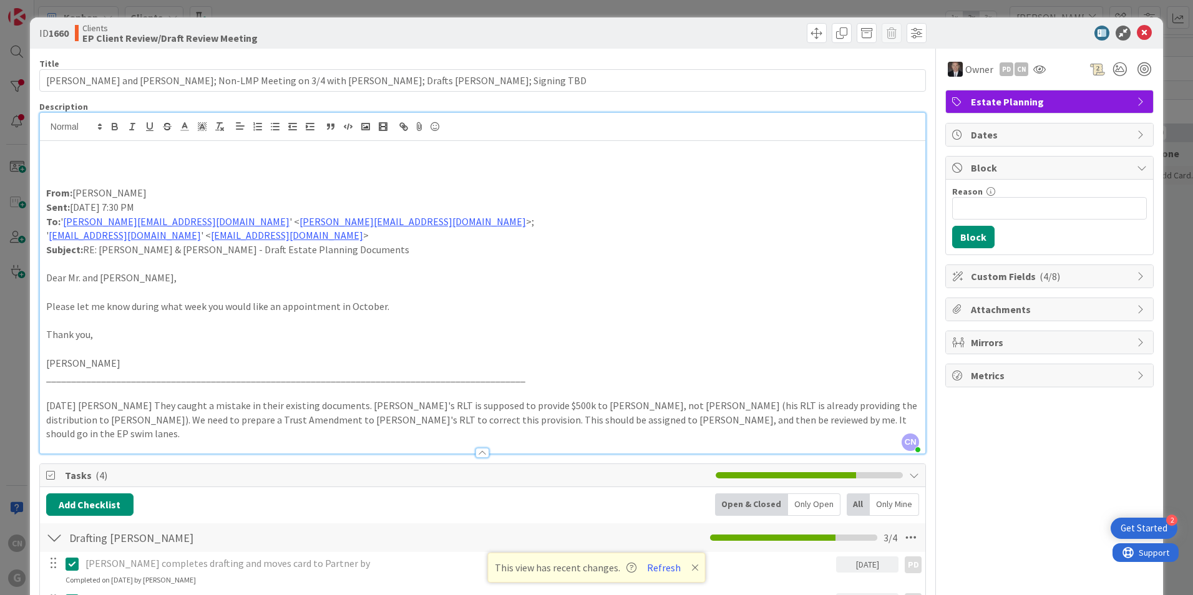
click at [54, 174] on p at bounding box center [482, 179] width 873 height 14
drag, startPoint x: 1139, startPoint y: 33, endPoint x: 1130, endPoint y: 49, distance: 18.1
click at [1138, 33] on icon at bounding box center [1144, 33] width 15 height 15
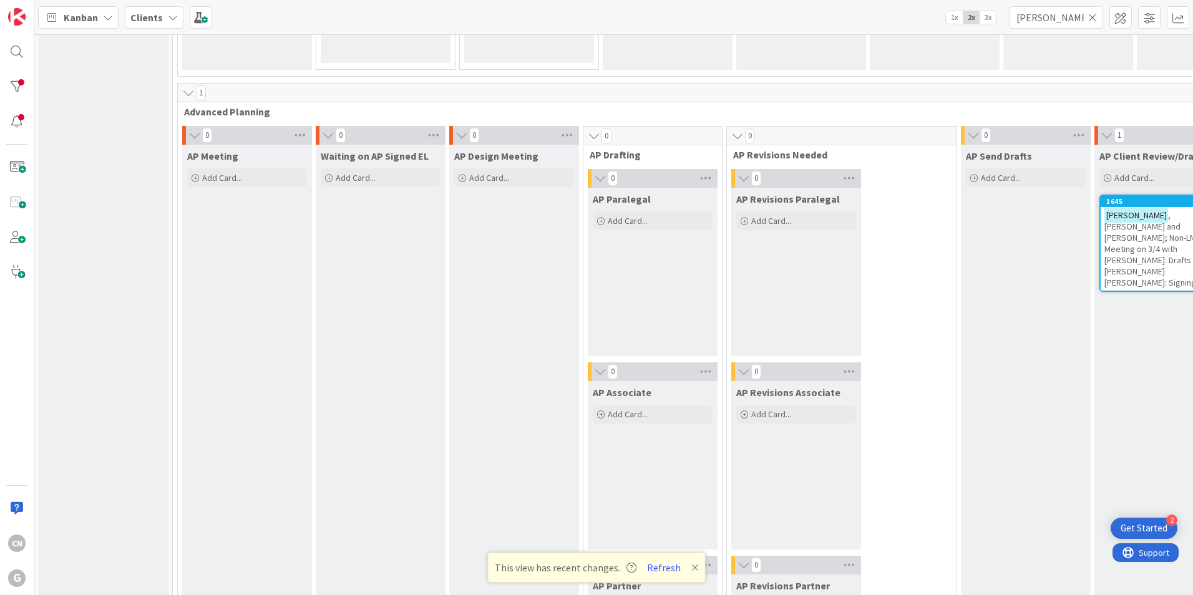
scroll to position [872, 0]
click at [1104, 241] on span ", [PERSON_NAME] and [PERSON_NAME]; Non-LMP Meeting on 3/4 with [PERSON_NAME]: D…" at bounding box center [1158, 247] width 108 height 79
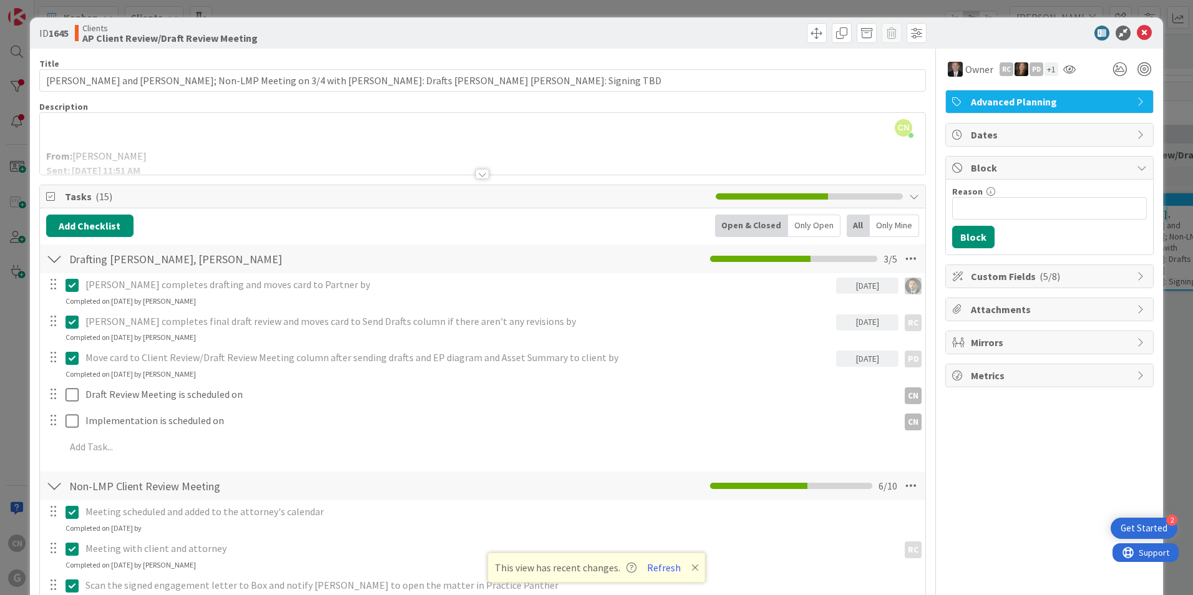
click at [480, 175] on div at bounding box center [482, 174] width 14 height 10
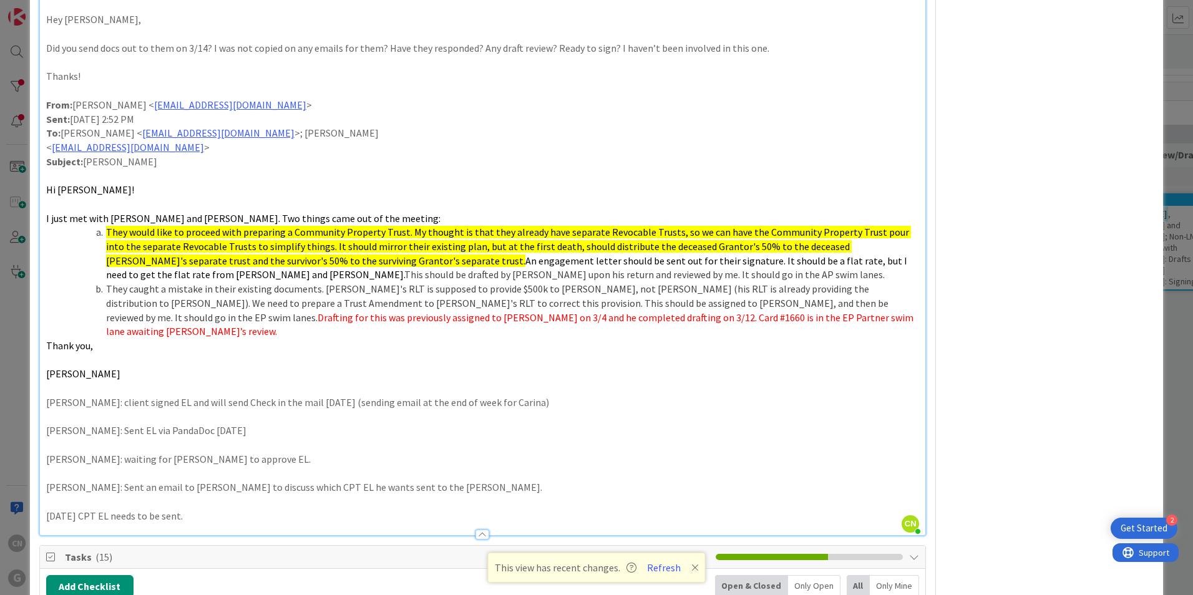
scroll to position [1030, 0]
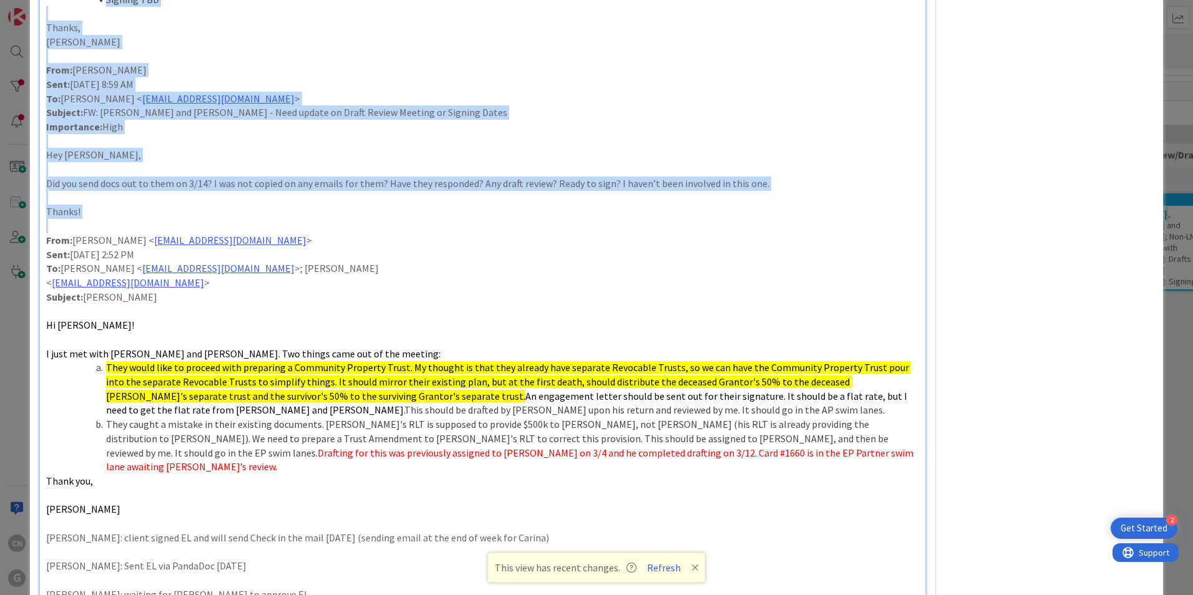
drag, startPoint x: 45, startPoint y: 180, endPoint x: 348, endPoint y: 228, distance: 307.0
copy div "From: Cindy Negron Sent: Tuesday, September 2, 2025 11:51 AM To: Dayanna Valder…"
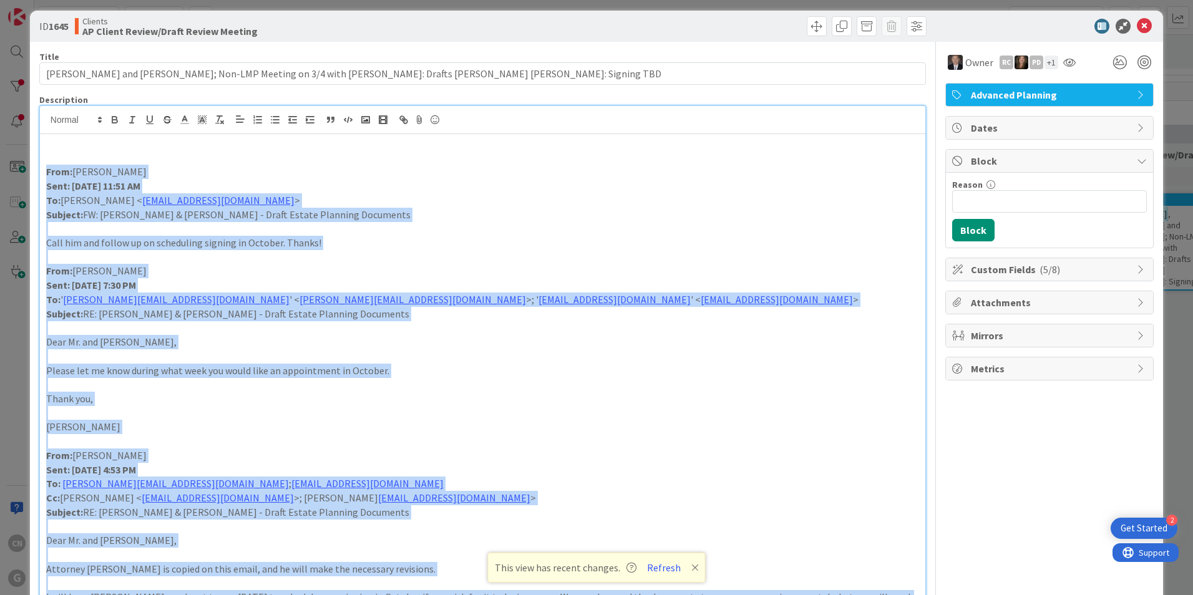
scroll to position [0, 0]
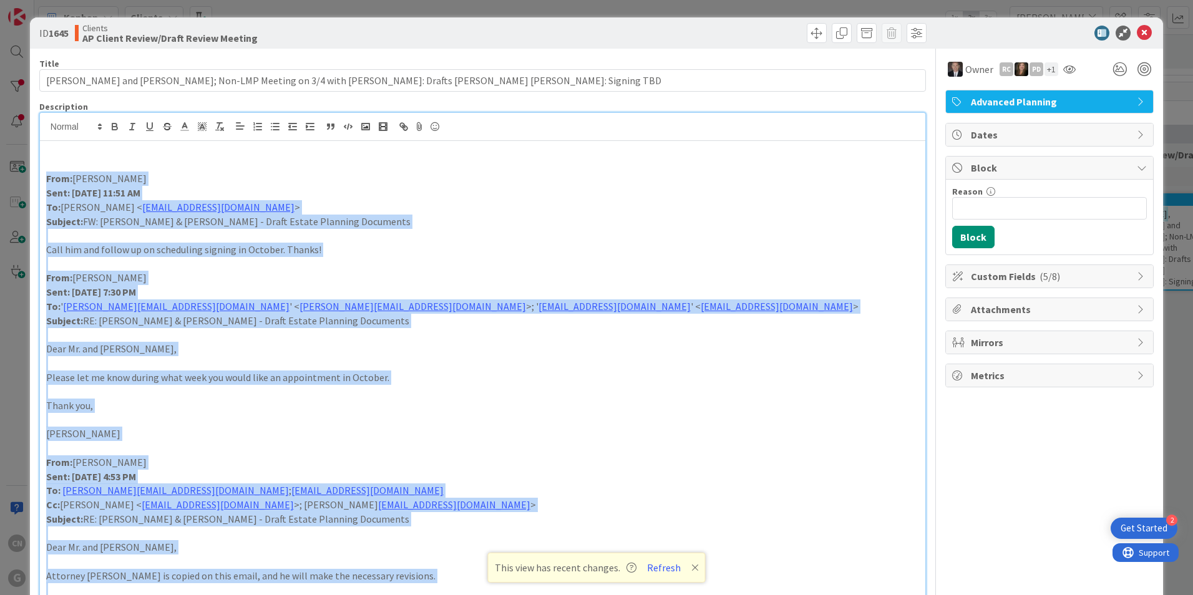
click at [757, 237] on p at bounding box center [482, 235] width 873 height 14
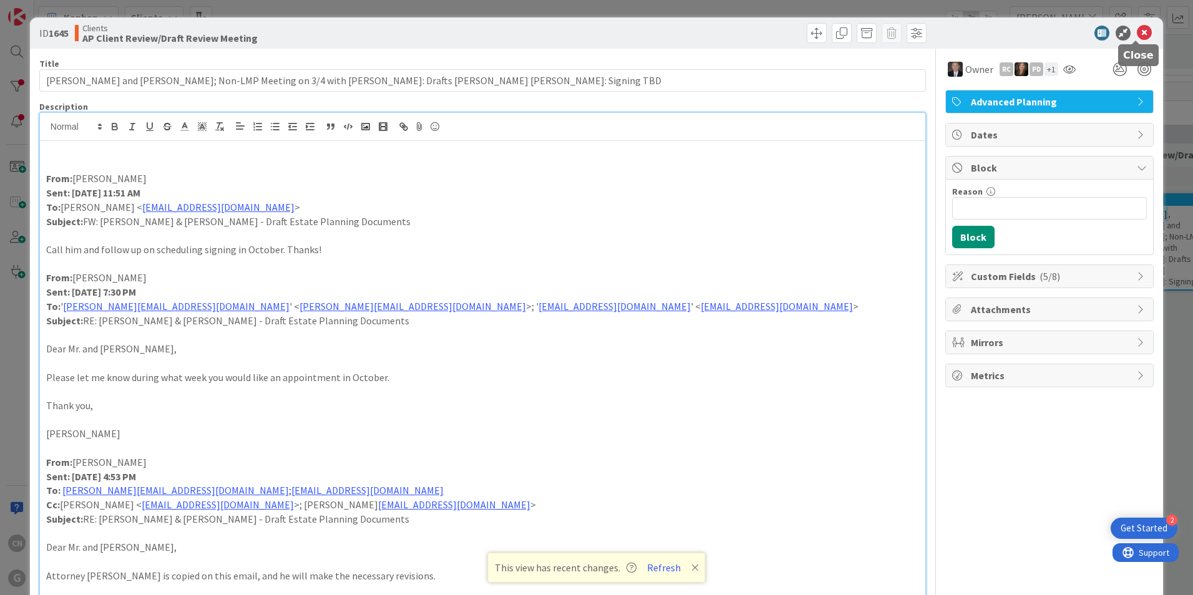
click at [1137, 31] on icon at bounding box center [1144, 33] width 15 height 15
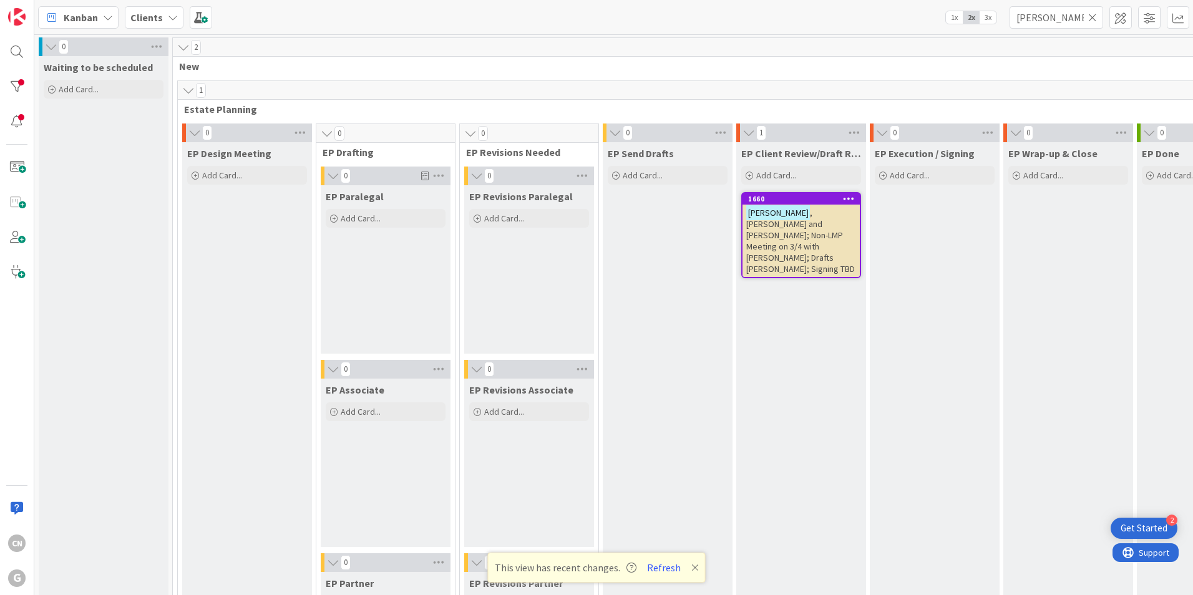
click at [797, 229] on span ", [PERSON_NAME] and [PERSON_NAME]; Non-LMP Meeting on 3/4 with [PERSON_NAME]; D…" at bounding box center [800, 240] width 109 height 67
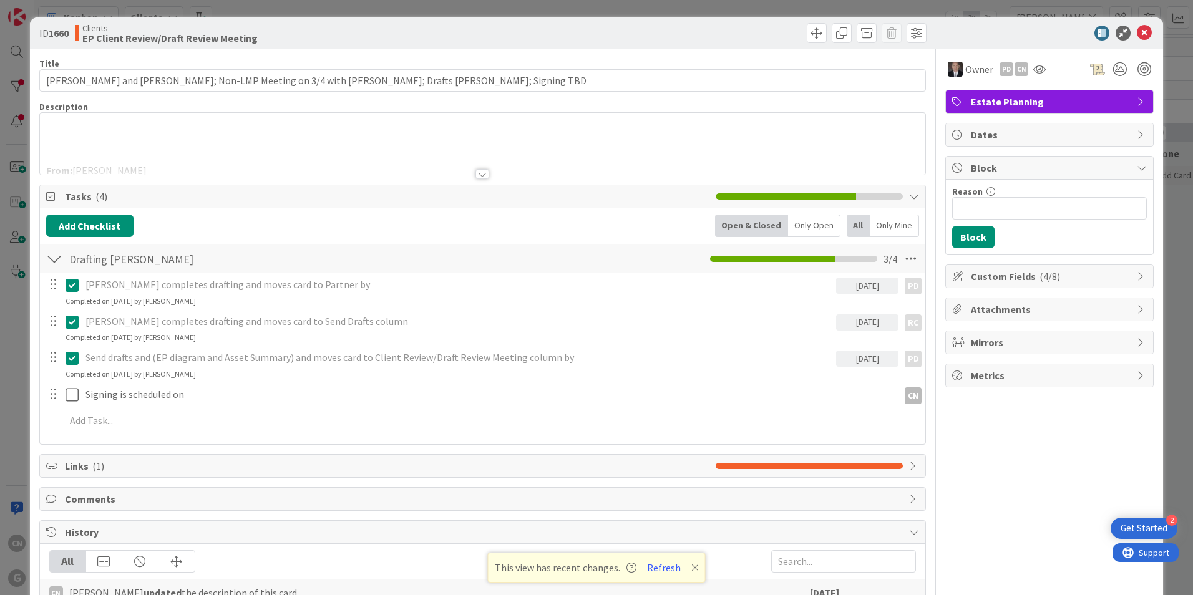
click at [202, 147] on div at bounding box center [482, 159] width 885 height 32
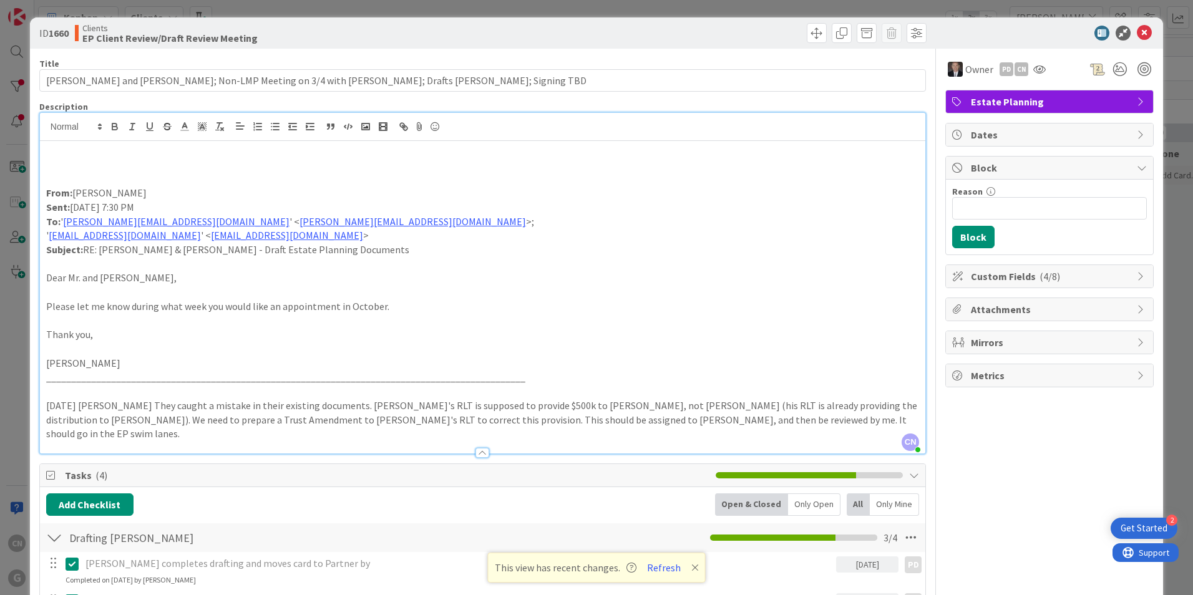
click at [82, 371] on p "_______________________________________________________________________________…" at bounding box center [482, 378] width 873 height 14
click at [77, 365] on p "Cindy" at bounding box center [482, 363] width 873 height 14
click at [561, 382] on p "_______________________________________________________________________________…" at bounding box center [482, 378] width 873 height 14
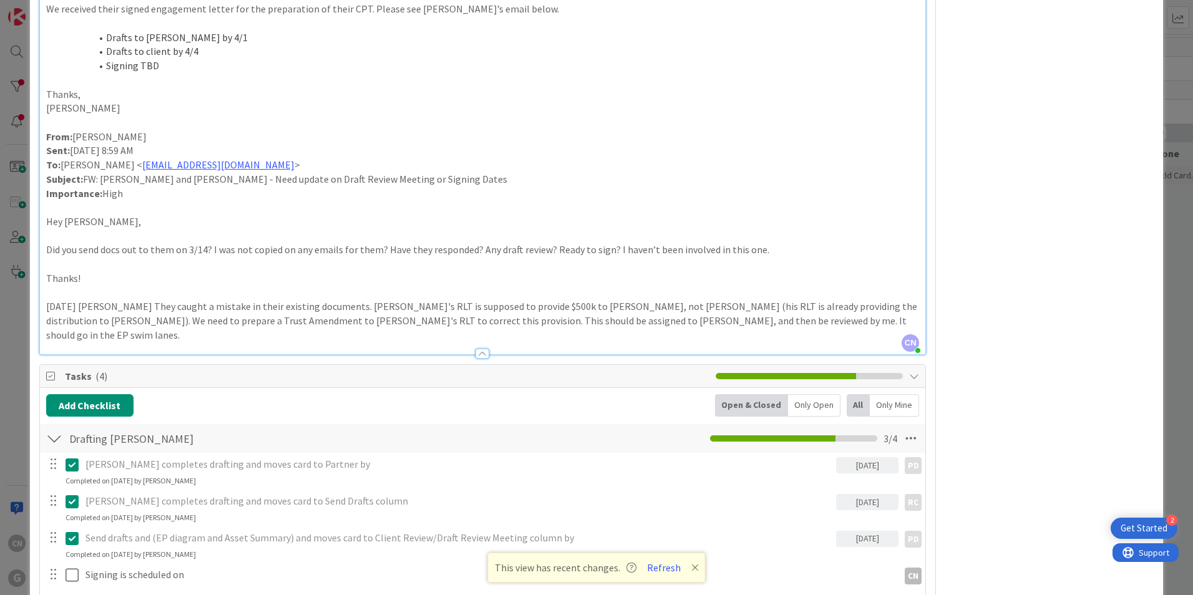
scroll to position [1191, 0]
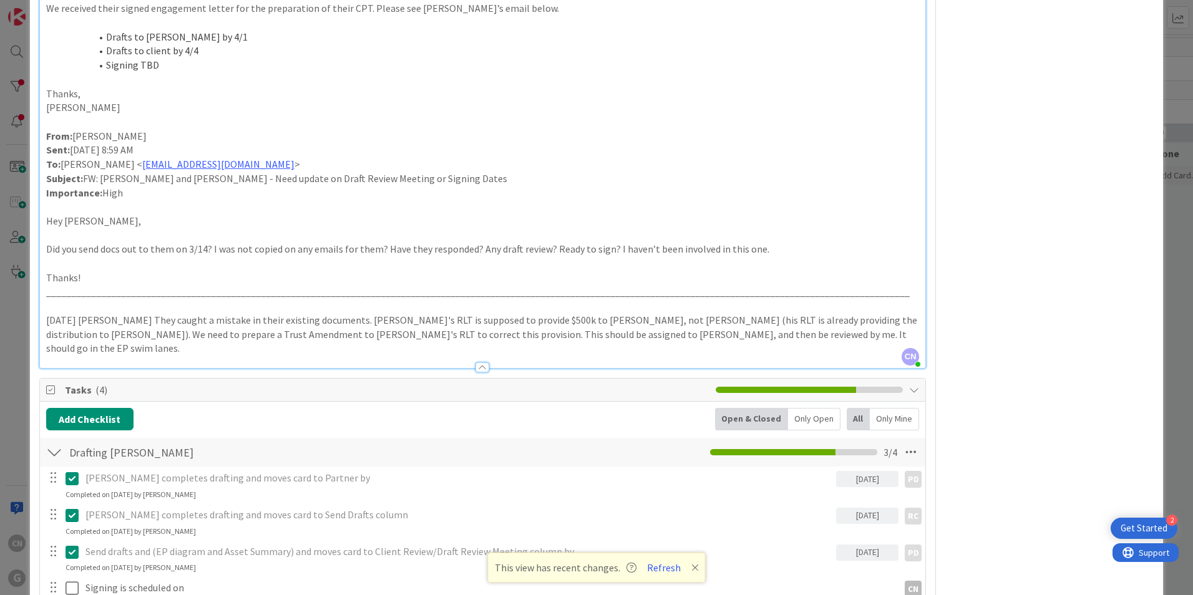
click at [425, 221] on p "Hey Paul," at bounding box center [482, 221] width 873 height 14
click at [789, 267] on p at bounding box center [482, 263] width 873 height 14
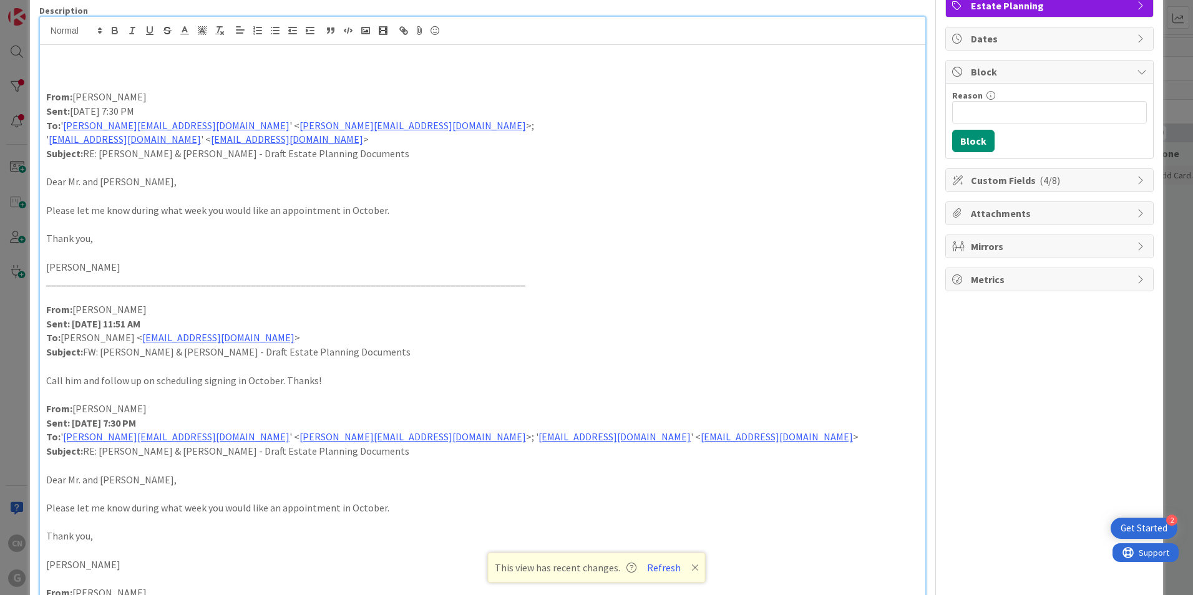
scroll to position [62, 0]
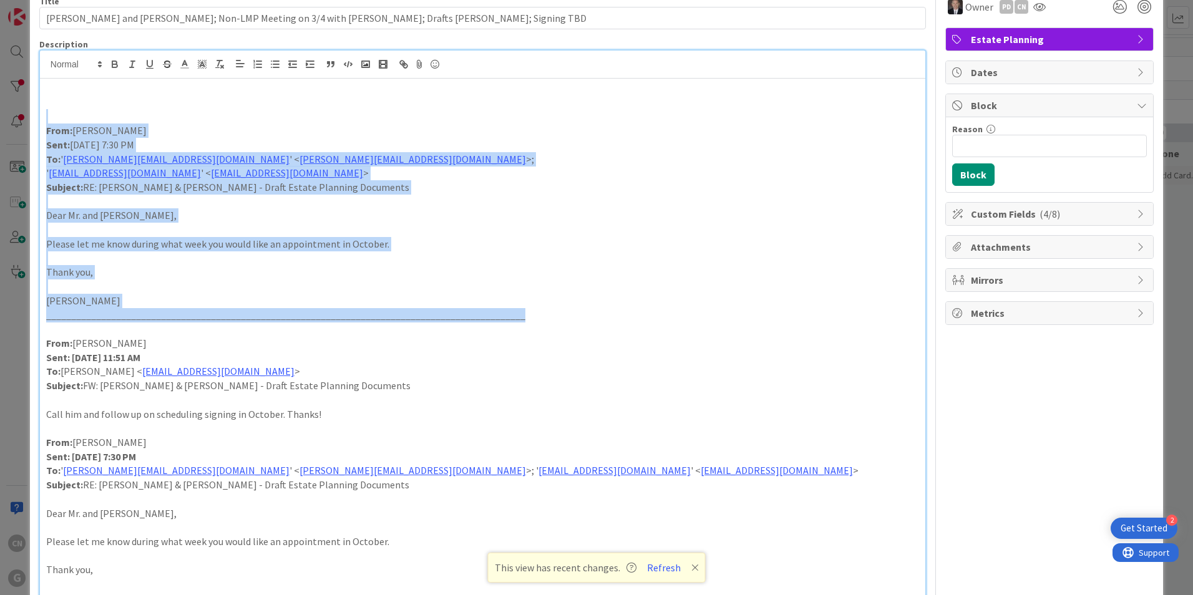
drag, startPoint x: 497, startPoint y: 320, endPoint x: 31, endPoint y: 122, distance: 506.8
copy div "From: Cindy Negron Sent: Tuesday, August 19, 2025 7:30 PM To: ' reckmeyer@comca…"
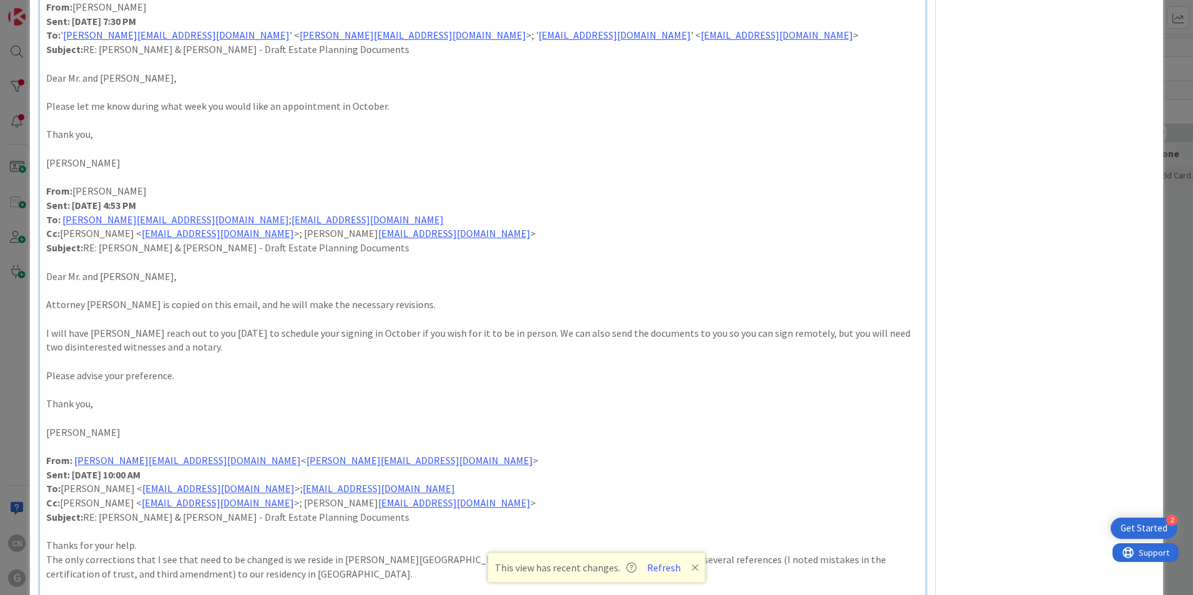
scroll to position [498, 0]
click at [84, 165] on p "Cindy" at bounding box center [482, 162] width 873 height 14
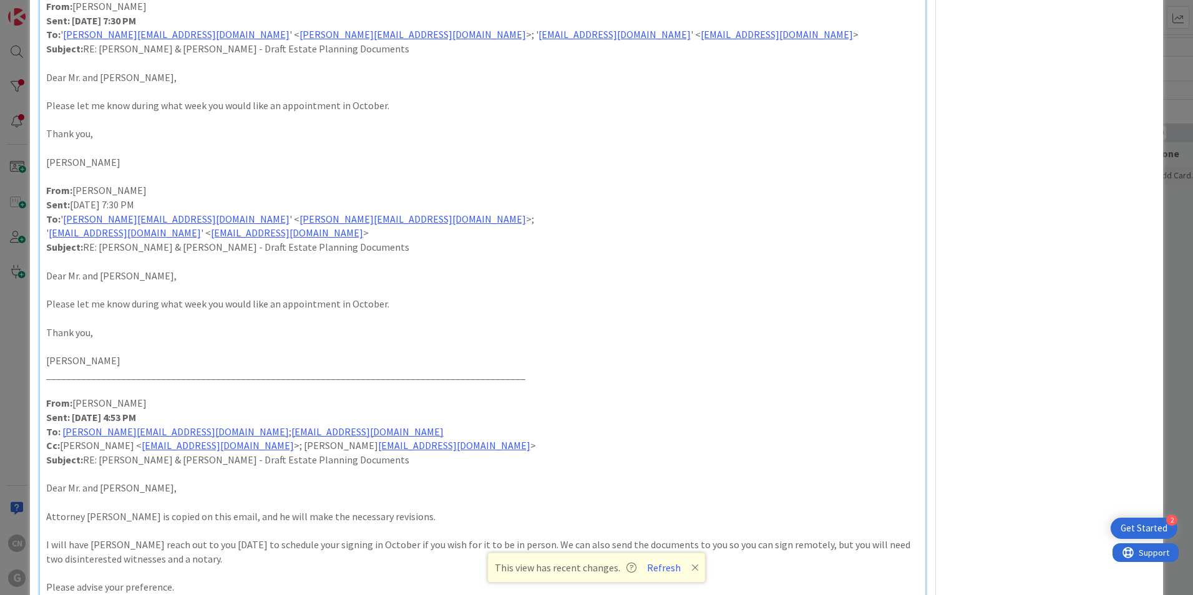
click at [86, 168] on p "Cindy" at bounding box center [482, 162] width 873 height 14
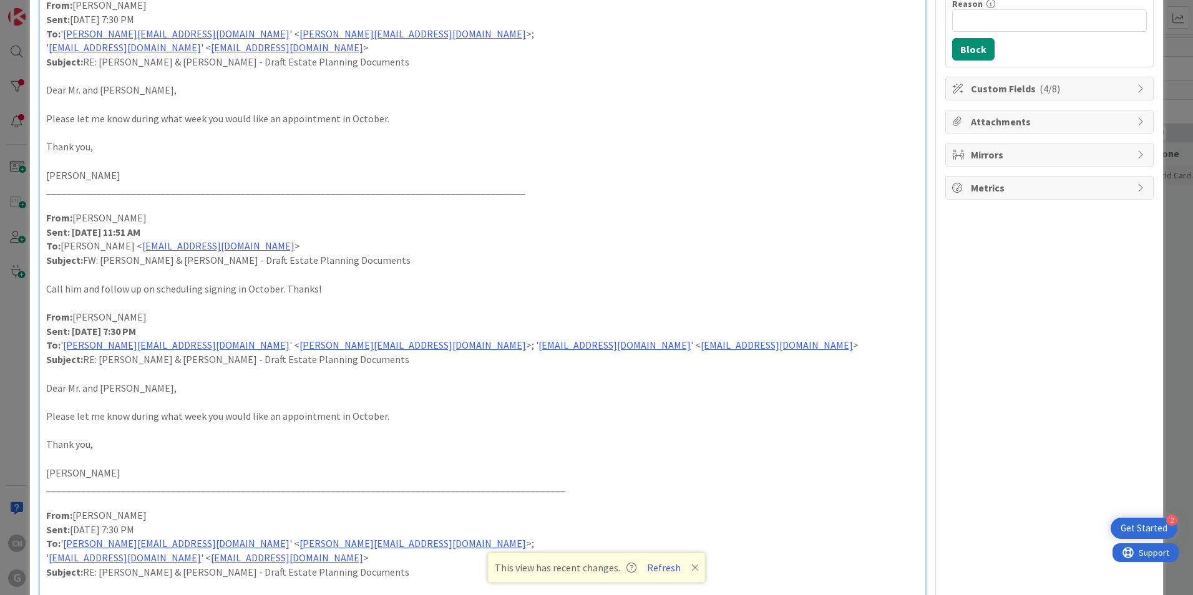
scroll to position [187, 0]
click at [50, 308] on p at bounding box center [482, 303] width 873 height 14
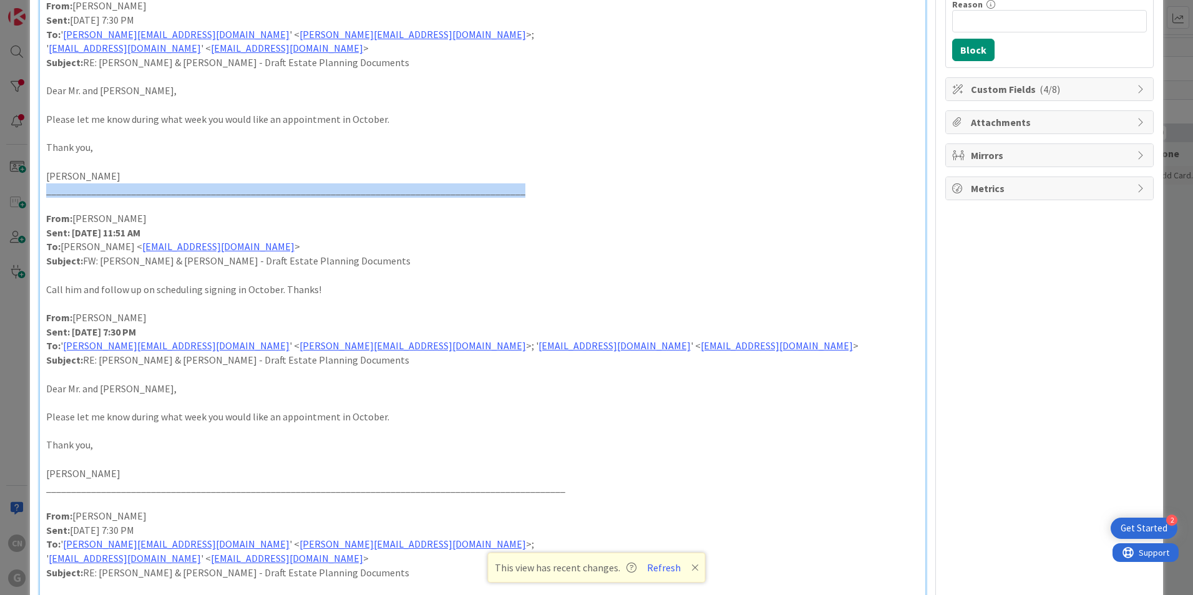
drag, startPoint x: 534, startPoint y: 193, endPoint x: 36, endPoint y: 190, distance: 497.8
copy p "_______________________________________________________________________________…"
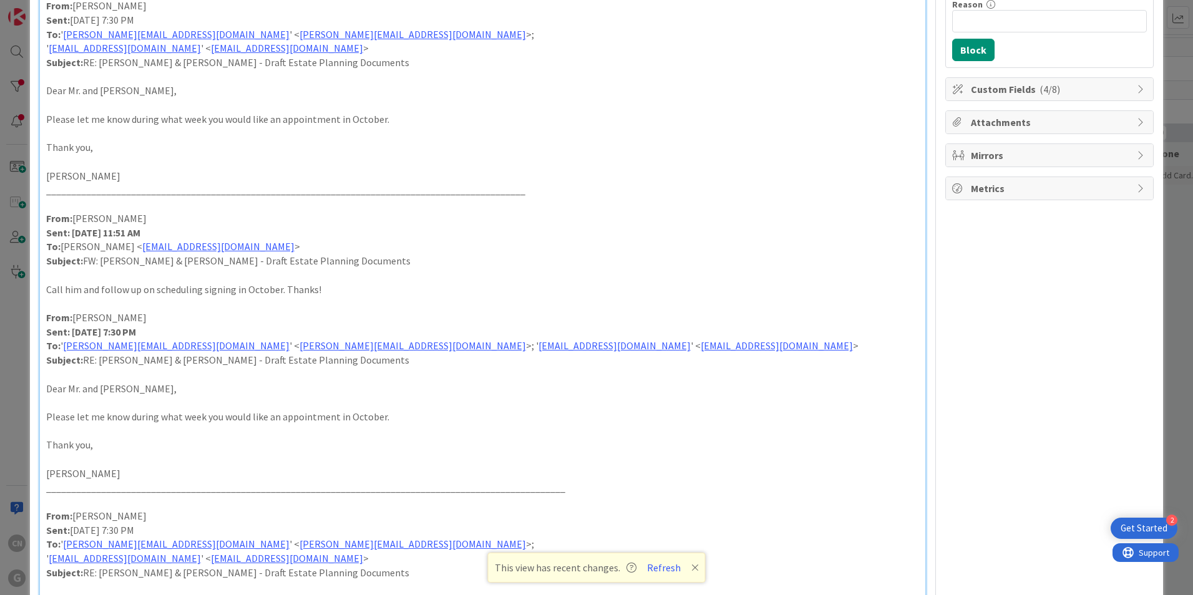
click at [75, 303] on p at bounding box center [482, 303] width 873 height 14
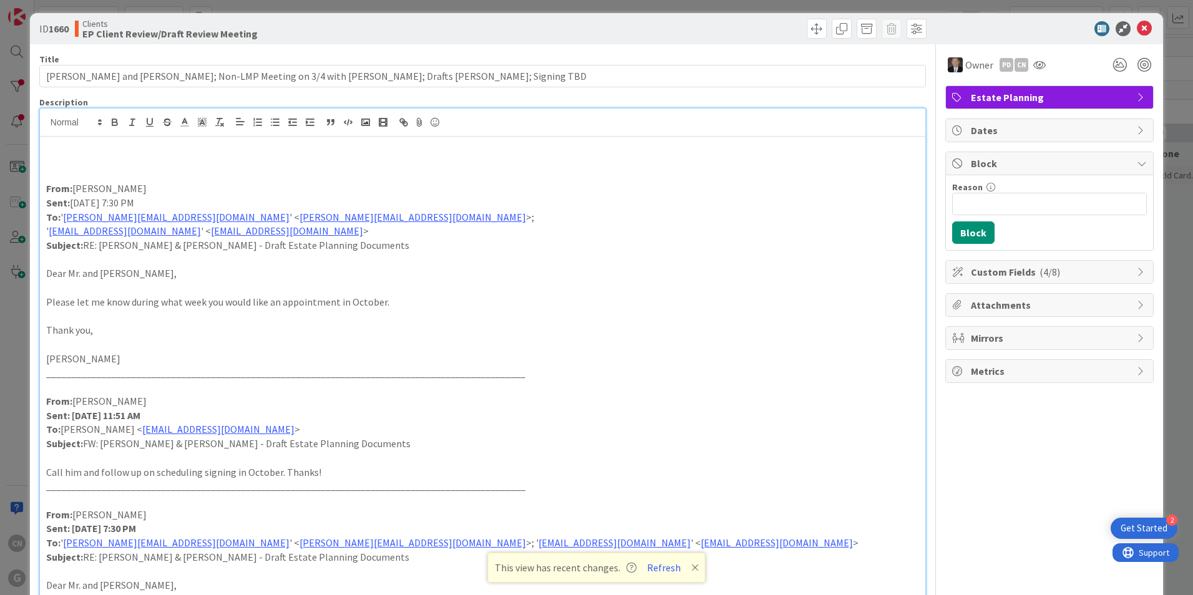
scroll to position [0, 0]
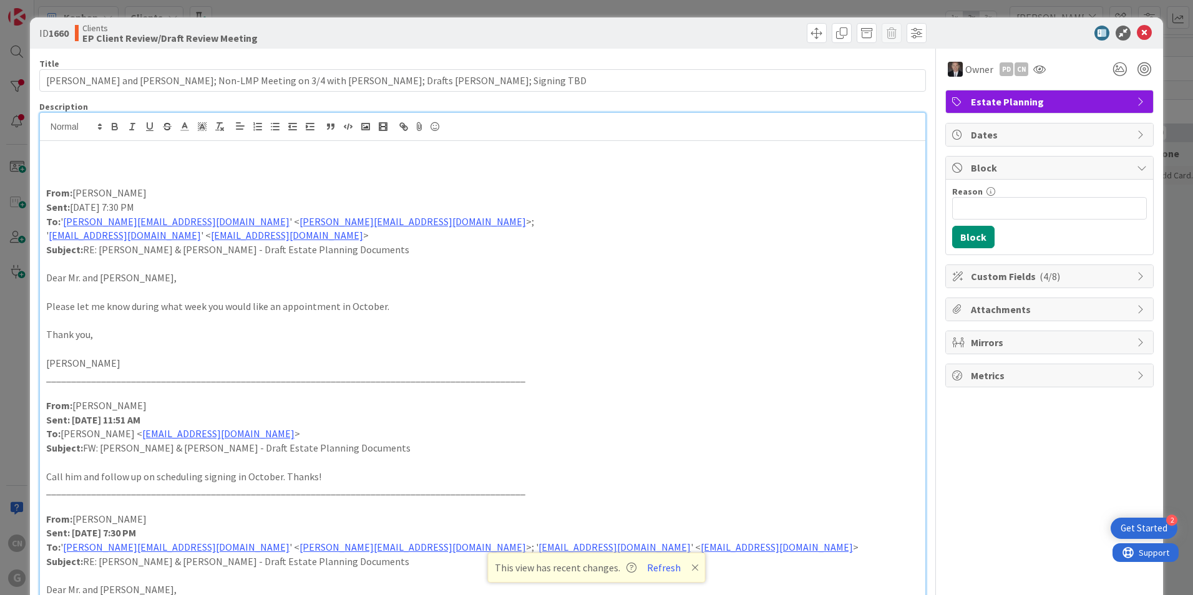
click at [85, 366] on p "Cindy" at bounding box center [482, 363] width 873 height 14
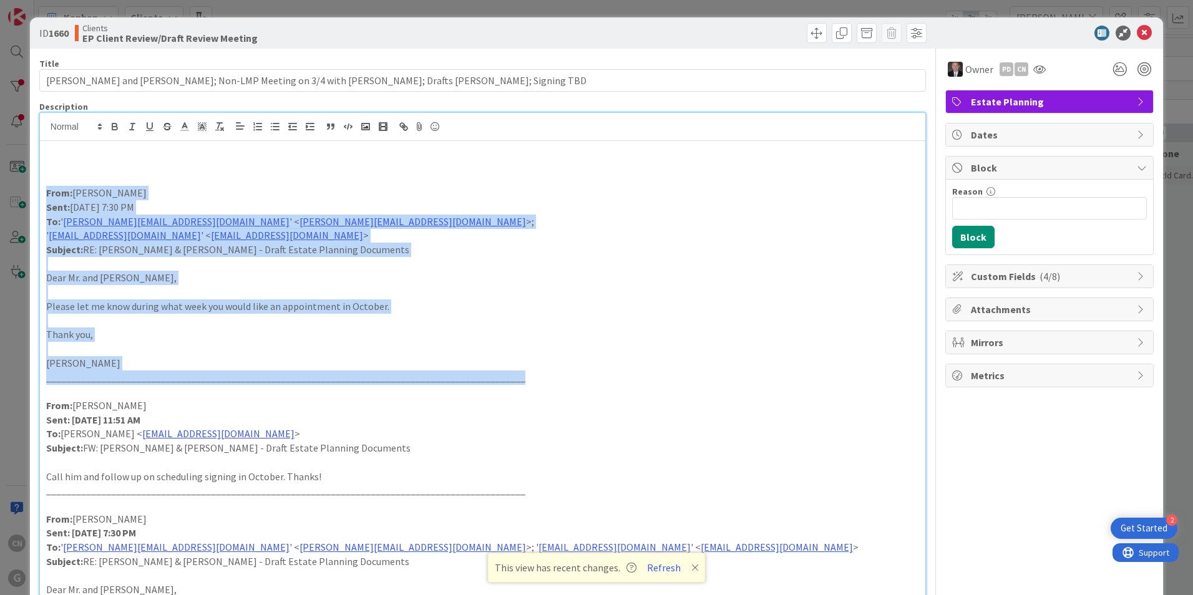
drag, startPoint x: 495, startPoint y: 383, endPoint x: 43, endPoint y: 189, distance: 492.2
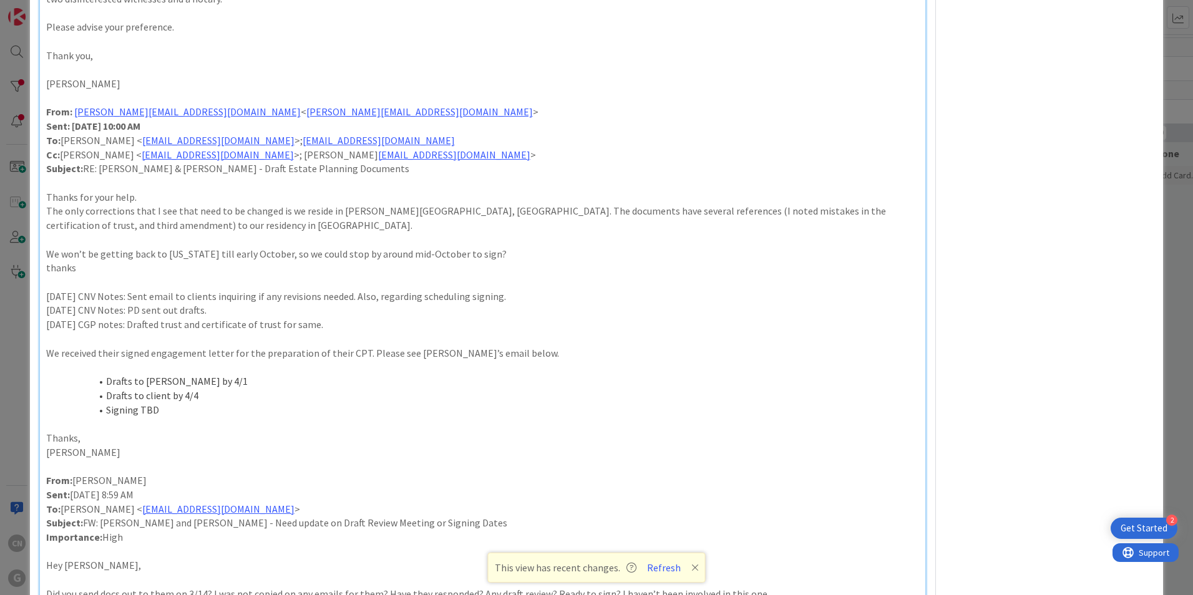
scroll to position [874, 0]
click at [198, 312] on p "5.15.25 CNV Notes: PD sent out drafts." at bounding box center [482, 311] width 873 height 14
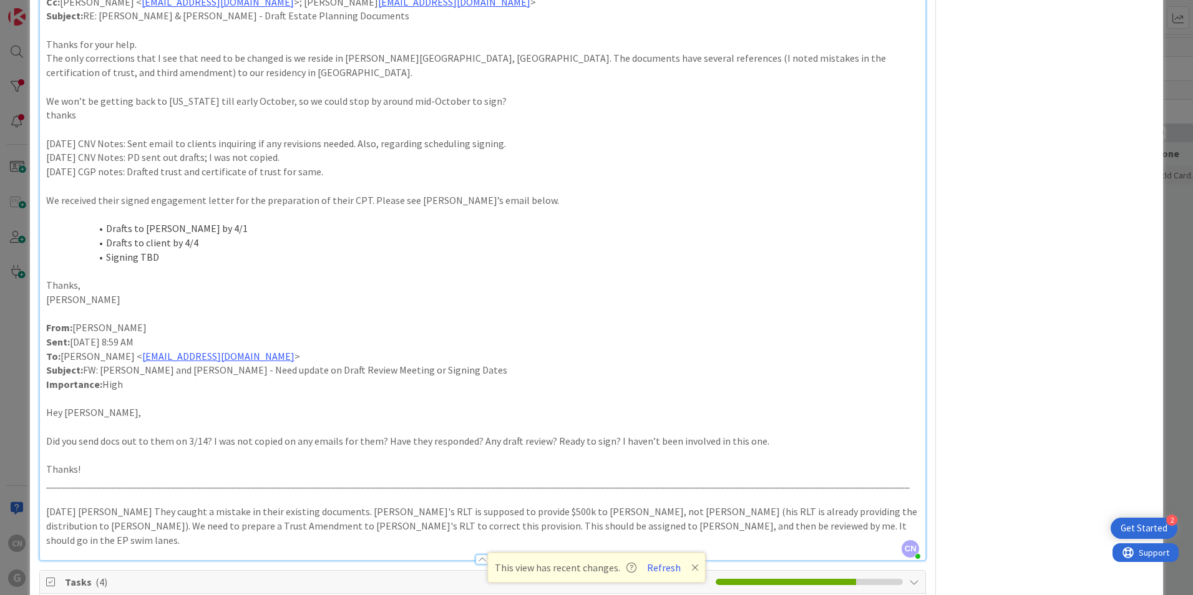
scroll to position [1061, 0]
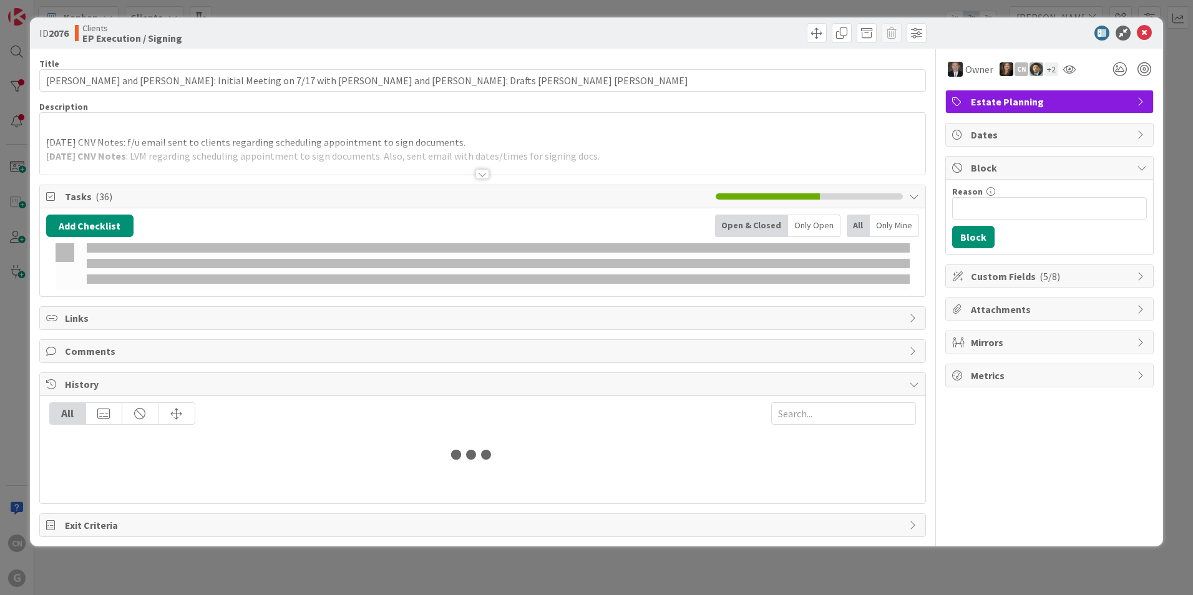
type input "[PERSON_NAME]"
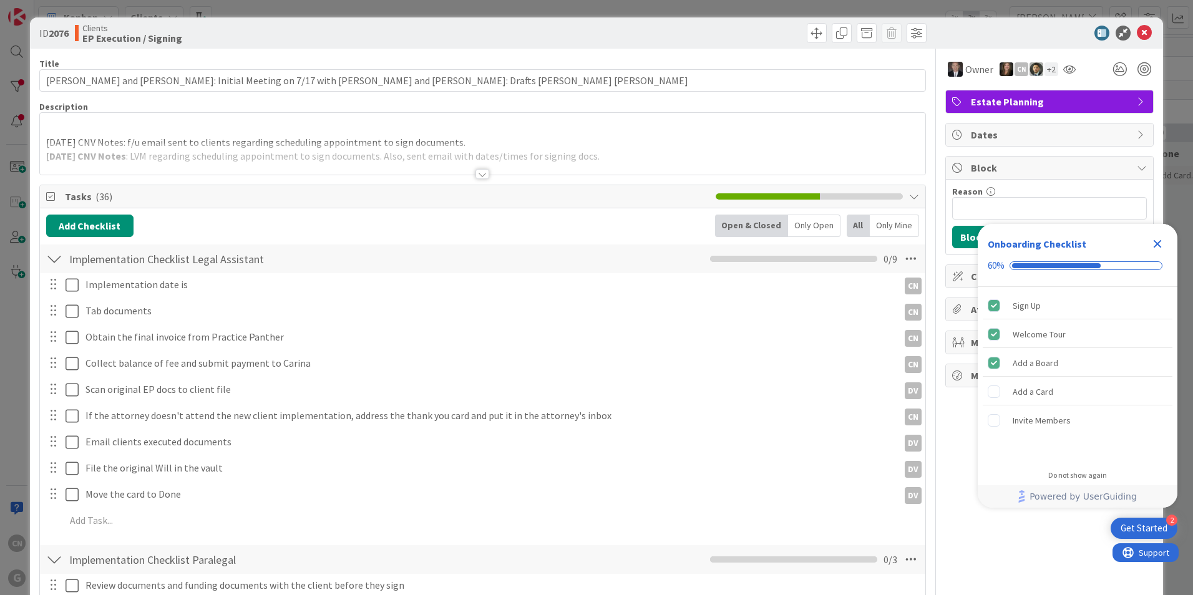
click at [1161, 245] on icon "Close Checklist" at bounding box center [1157, 243] width 15 height 15
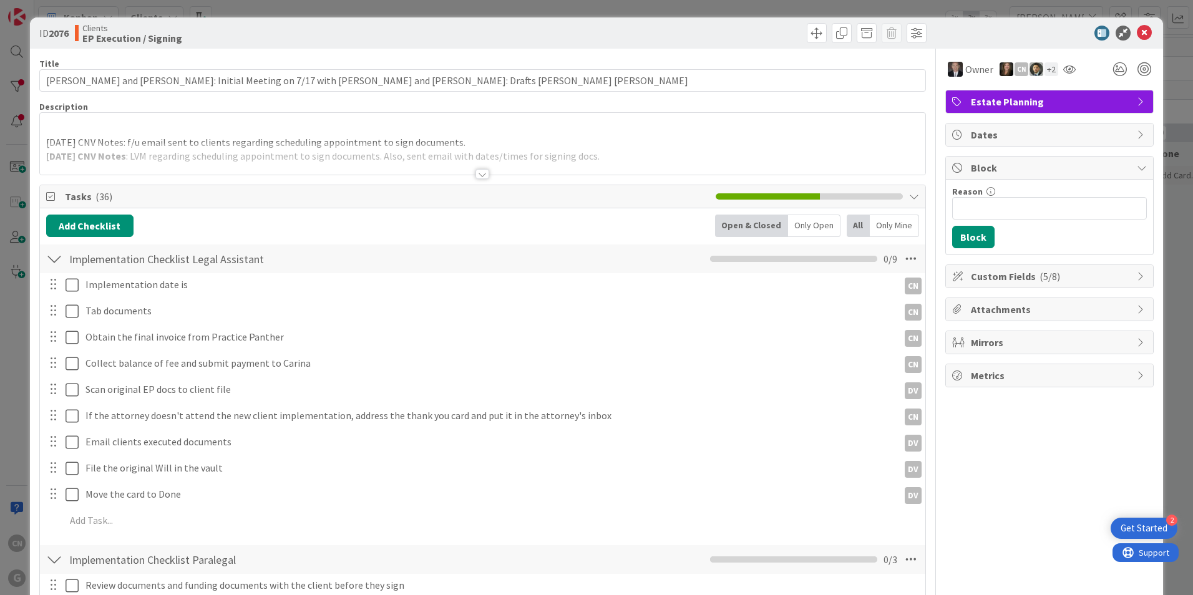
click at [477, 177] on div at bounding box center [482, 174] width 14 height 10
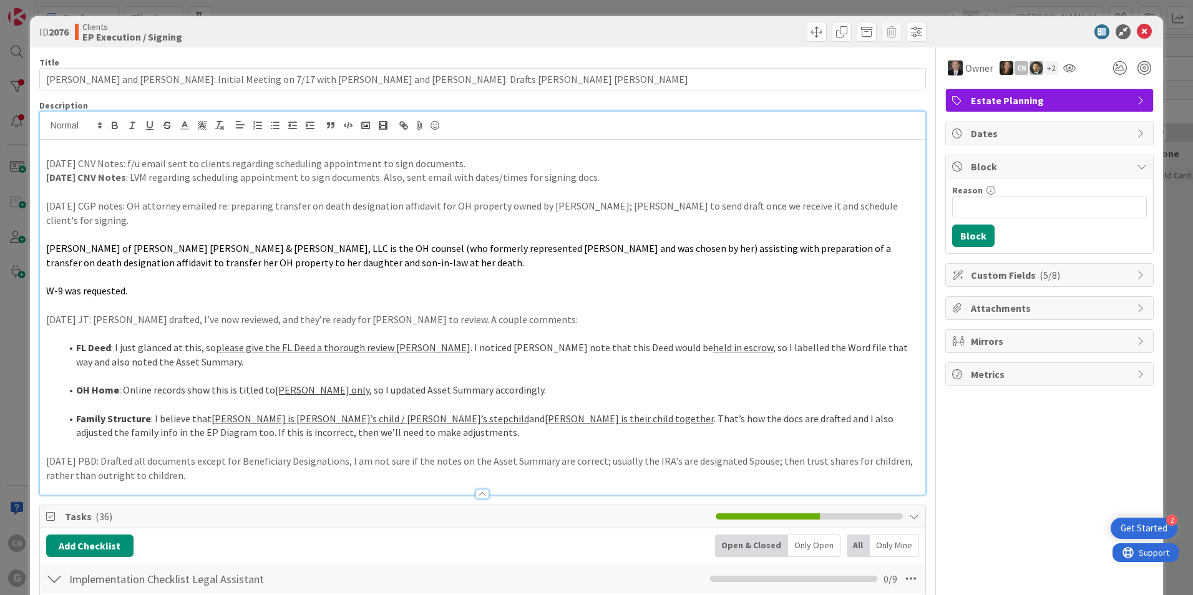
scroll to position [1, 0]
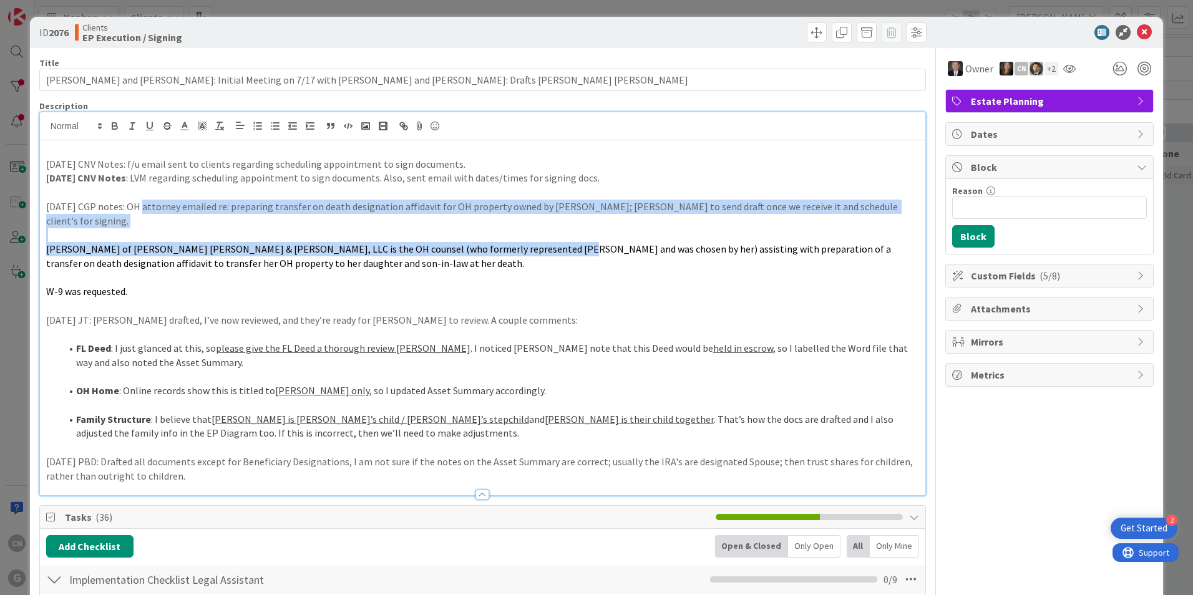
drag, startPoint x: 170, startPoint y: 211, endPoint x: 551, endPoint y: 229, distance: 381.6
click at [551, 229] on div "[DATE] CNV Notes: f/u email sent to clients regarding scheduling appointment to…" at bounding box center [482, 317] width 885 height 355
click at [120, 228] on p at bounding box center [482, 235] width 873 height 14
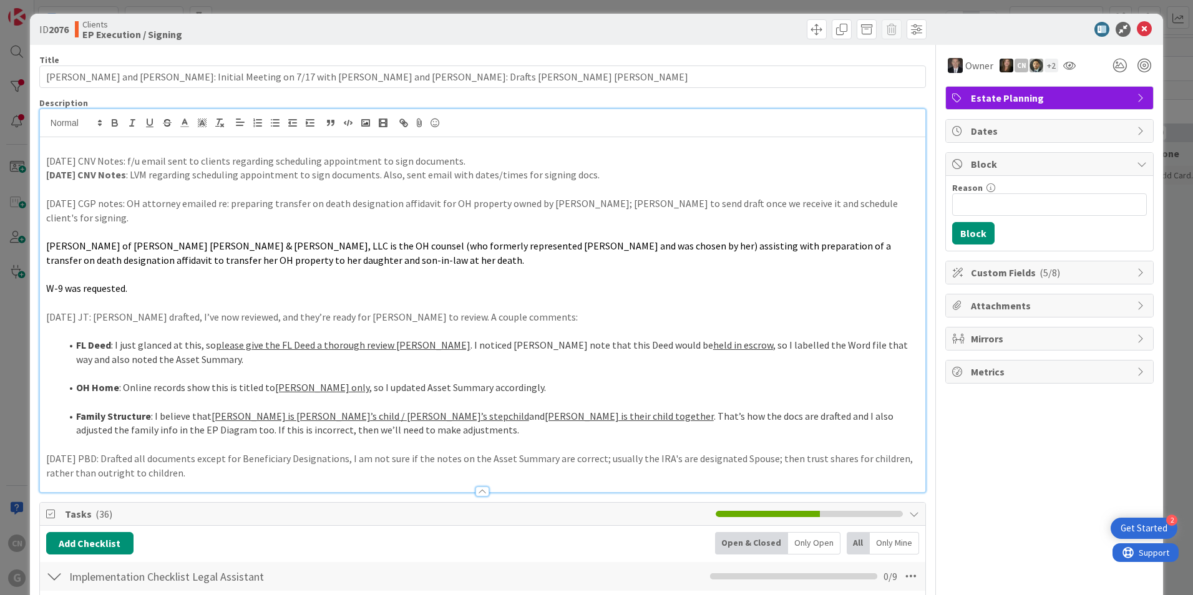
scroll to position [4, 0]
click at [63, 148] on p at bounding box center [482, 146] width 873 height 14
